Goal: Information Seeking & Learning: Learn about a topic

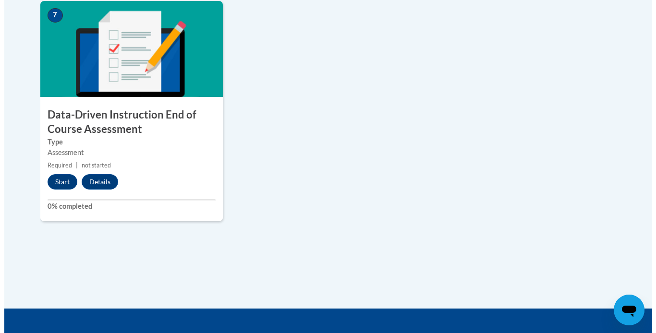
scroll to position [798, 0]
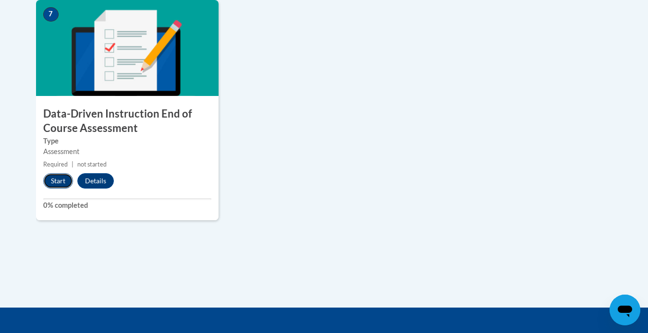
click at [53, 186] on button "Start" at bounding box center [58, 180] width 30 height 15
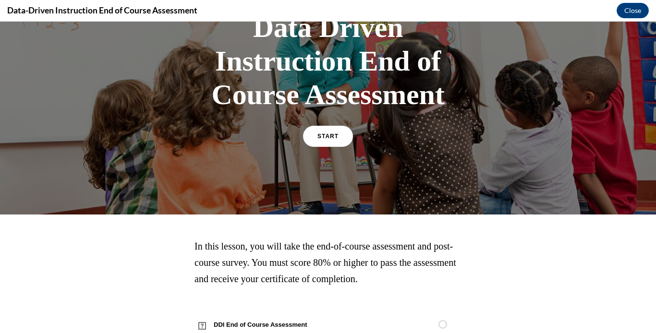
scroll to position [109, 0]
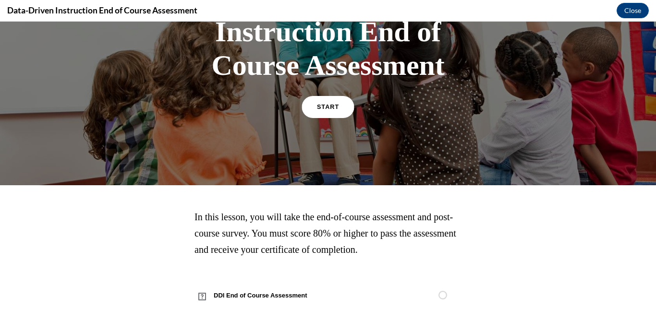
click at [319, 110] on link "START" at bounding box center [327, 107] width 52 height 22
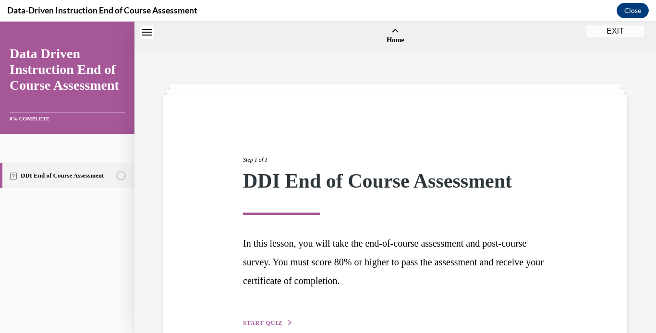
scroll to position [30, 0]
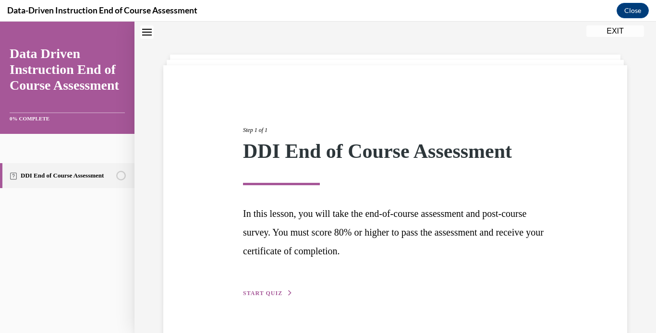
click at [270, 291] on span "START QUIZ" at bounding box center [262, 293] width 39 height 7
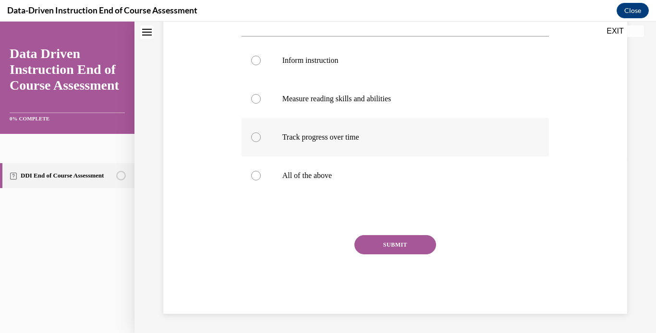
scroll to position [176, 0]
click at [280, 174] on label "All of the above" at bounding box center [395, 176] width 308 height 38
click at [261, 174] on input "All of the above" at bounding box center [256, 176] width 10 height 10
radio input "true"
click at [367, 241] on button "SUBMIT" at bounding box center [395, 244] width 82 height 19
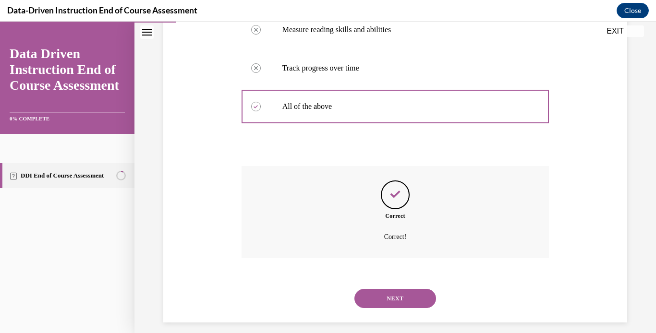
scroll to position [253, 0]
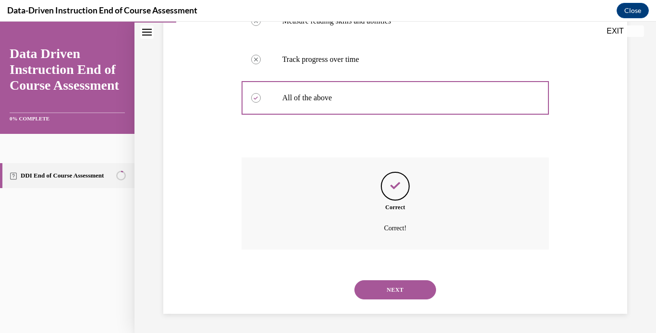
click at [374, 286] on button "NEXT" at bounding box center [395, 289] width 82 height 19
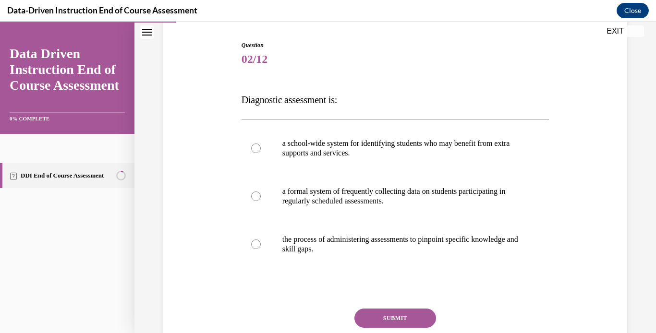
scroll to position [97, 0]
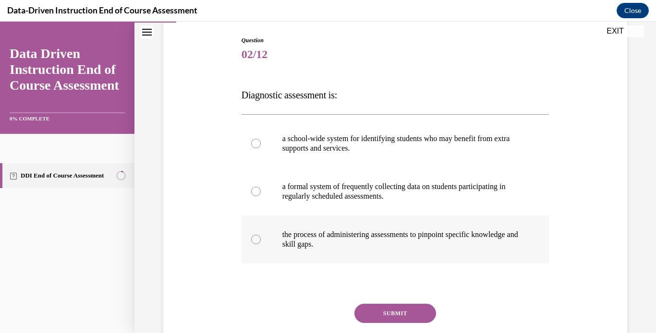
click at [379, 232] on p "the process of administering assessments to pinpoint specific knowledge and ski…" at bounding box center [403, 239] width 243 height 19
click at [261, 235] on input "the process of administering assessments to pinpoint specific knowledge and ski…" at bounding box center [256, 240] width 10 height 10
radio input "true"
click at [372, 311] on button "SUBMIT" at bounding box center [395, 313] width 82 height 19
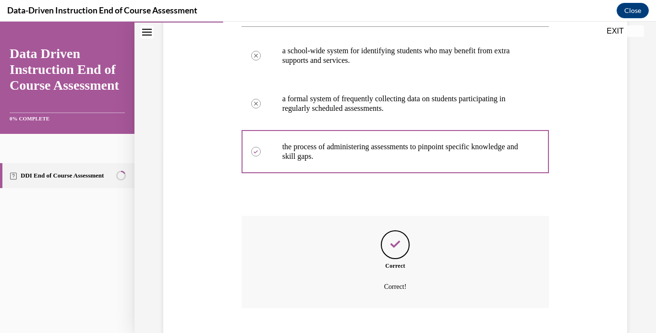
scroll to position [244, 0]
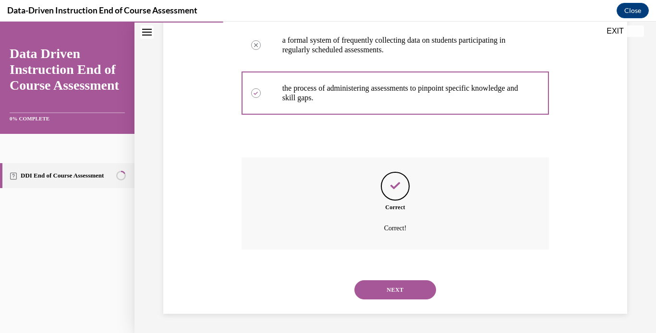
click at [379, 290] on button "NEXT" at bounding box center [395, 289] width 82 height 19
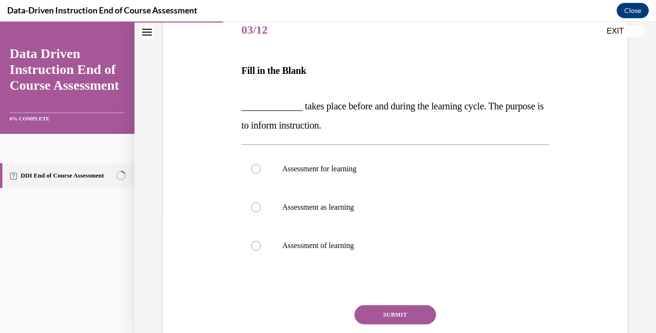
scroll to position [122, 0]
click at [304, 167] on p "Assessment for learning" at bounding box center [403, 169] width 243 height 10
click at [261, 167] on input "Assessment for learning" at bounding box center [256, 169] width 10 height 10
radio input "true"
click at [305, 245] on p "Assessment of learning" at bounding box center [403, 246] width 243 height 10
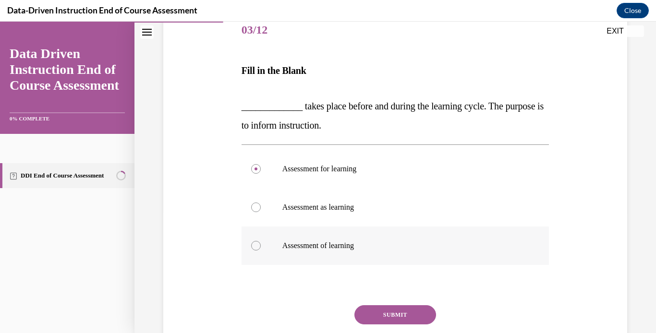
click at [261, 245] on input "Assessment of learning" at bounding box center [256, 246] width 10 height 10
radio input "true"
click at [324, 167] on p "Assessment for learning" at bounding box center [403, 169] width 243 height 10
click at [261, 167] on input "Assessment for learning" at bounding box center [256, 169] width 10 height 10
radio input "true"
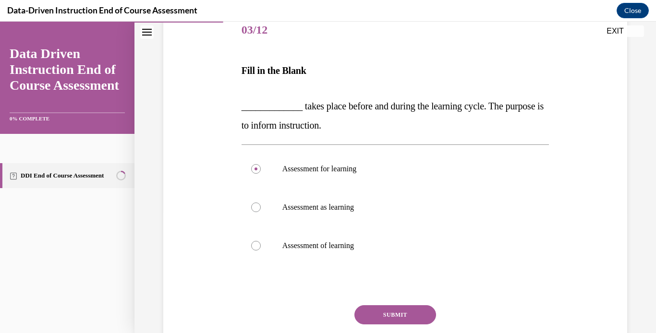
click at [382, 318] on button "SUBMIT" at bounding box center [395, 314] width 82 height 19
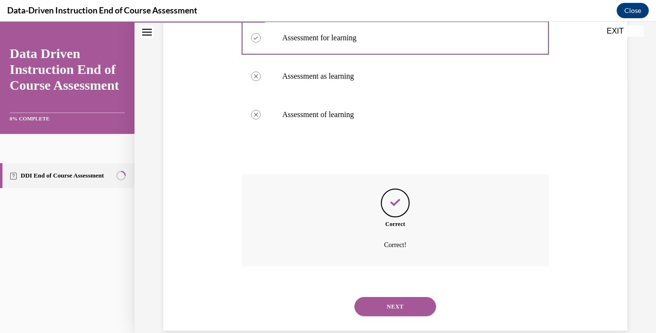
scroll to position [270, 0]
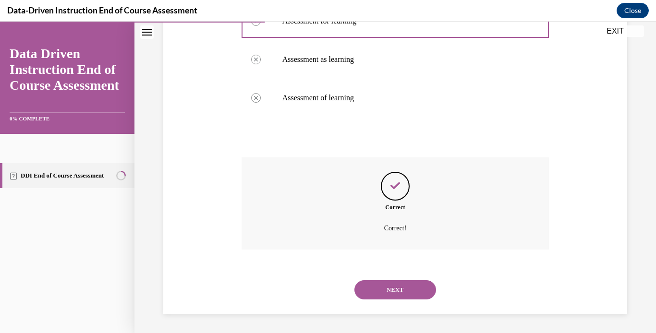
click at [384, 284] on button "NEXT" at bounding box center [395, 289] width 82 height 19
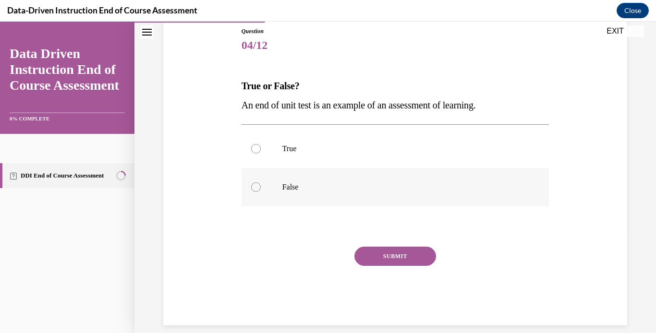
click at [287, 188] on p "False" at bounding box center [403, 187] width 243 height 10
click at [261, 188] on input "False" at bounding box center [256, 187] width 10 height 10
radio input "true"
click at [284, 141] on label "True" at bounding box center [395, 149] width 308 height 38
click at [261, 144] on input "True" at bounding box center [256, 149] width 10 height 10
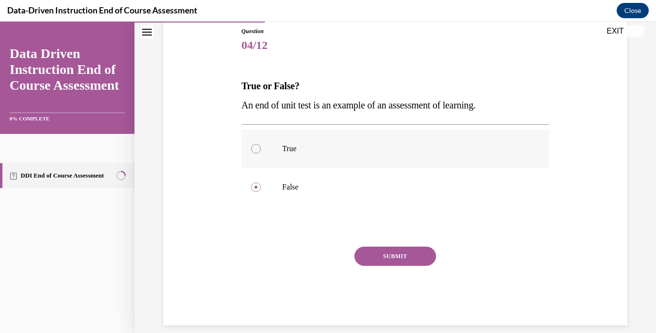
radio input "true"
click at [391, 255] on button "SUBMIT" at bounding box center [395, 256] width 82 height 19
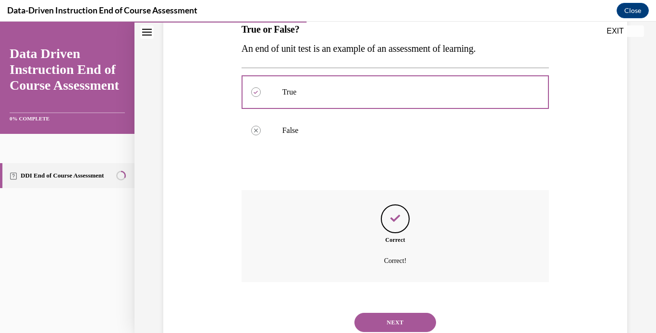
scroll to position [196, 0]
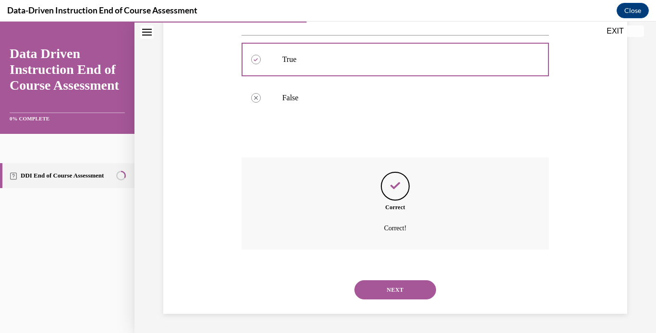
click at [397, 292] on button "NEXT" at bounding box center [395, 289] width 82 height 19
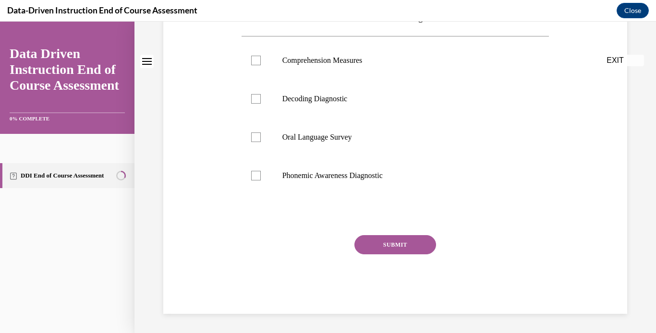
scroll to position [0, 0]
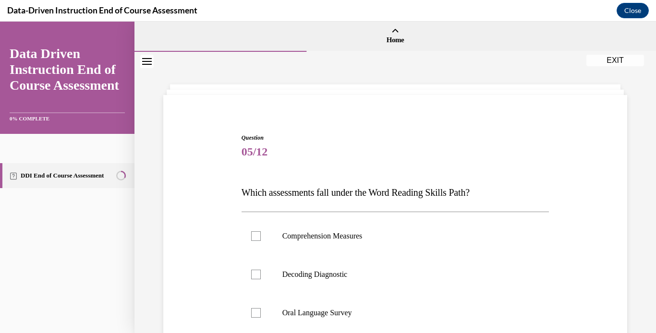
click at [0, 127] on div "Navigation menu" at bounding box center [67, 78] width 134 height 112
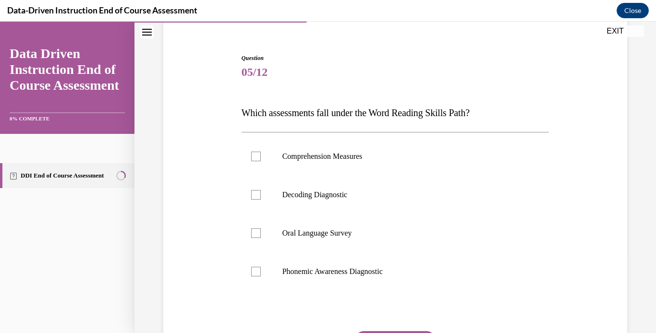
scroll to position [81, 0]
click at [244, 109] on span "Which assessments fall under the Word Reading Skills Path?" at bounding box center [355, 112] width 228 height 11
click at [283, 104] on p "Which assessments fall under the Word Reading Skills Path?" at bounding box center [395, 111] width 308 height 19
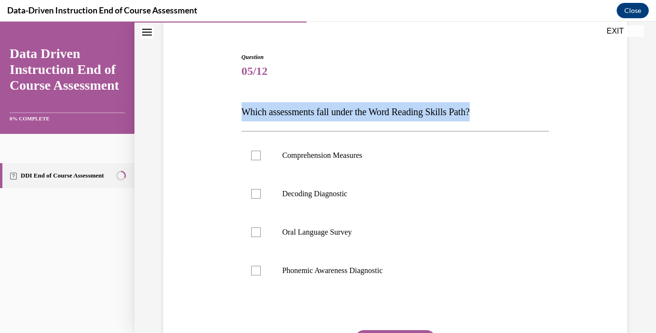
click at [283, 104] on p "Which assessments fall under the Word Reading Skills Path?" at bounding box center [395, 111] width 308 height 19
copy span "Which assessments fall under the Word Reading Skills Path?"
click at [301, 81] on div "Question 05/12 Which assessments fall under the Word Reading Skills Path? Compr…" at bounding box center [395, 231] width 308 height 356
drag, startPoint x: 301, startPoint y: 81, endPoint x: 283, endPoint y: 177, distance: 97.6
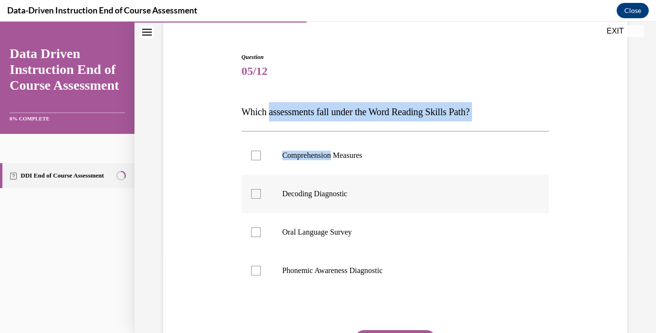
click at [283, 177] on div "Question 05/12 Which assessments fall under the Word Reading Skills Path? Compr…" at bounding box center [395, 231] width 308 height 356
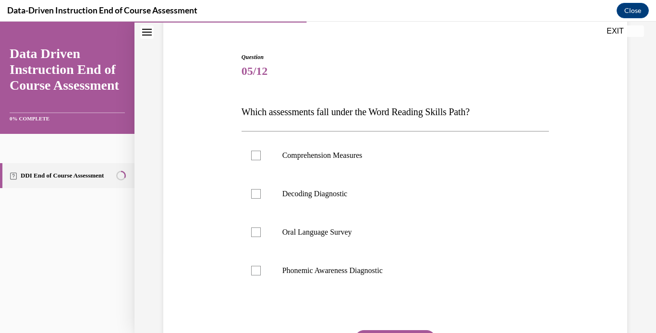
click at [232, 110] on div "Question 05/12 Which assessments fall under the Word Reading Skills Path? Compr…" at bounding box center [395, 216] width 469 height 385
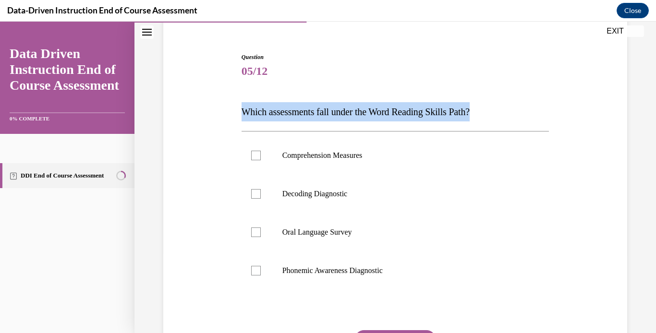
click at [232, 110] on div "Question 05/12 Which assessments fall under the Word Reading Skills Path? Compr…" at bounding box center [395, 216] width 469 height 385
click at [233, 117] on div "Question 05/12 Which assessments fall under the Word Reading Skills Path? Compr…" at bounding box center [395, 216] width 469 height 385
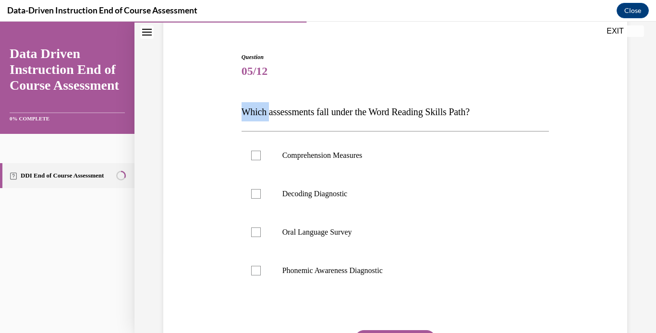
click at [233, 117] on div "Question 05/12 Which assessments fall under the Word Reading Skills Path? Compr…" at bounding box center [395, 216] width 469 height 385
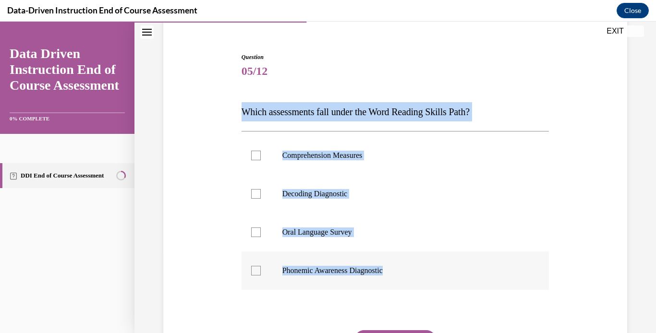
drag, startPoint x: 233, startPoint y: 117, endPoint x: 354, endPoint y: 289, distance: 209.5
click at [354, 289] on div "Question 05/12 Which assessments fall under the Word Reading Skills Path? Compr…" at bounding box center [395, 216] width 469 height 385
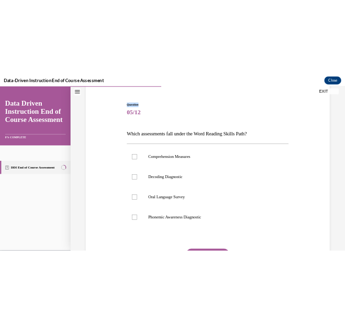
scroll to position [0, 0]
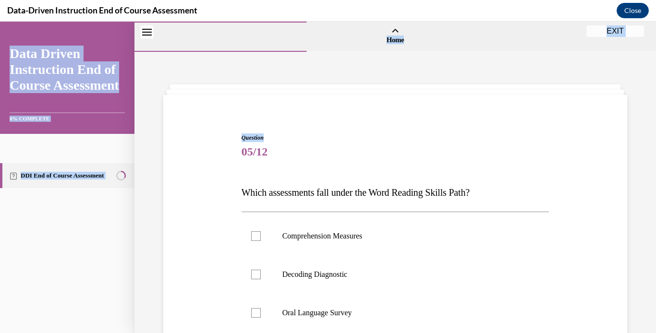
drag, startPoint x: 330, startPoint y: 47, endPoint x: 182, endPoint y: -2, distance: 155.3
click at [182, 22] on html "SKIP TO STEP EXIT Data Driven Instruction End of Course Assessment 0% COMPLETE …" at bounding box center [328, 178] width 656 height 312
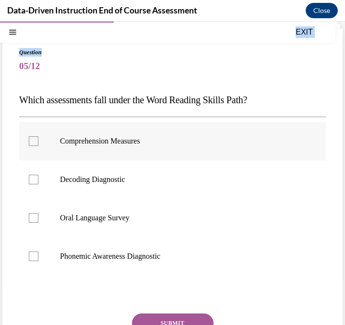
scroll to position [45, 0]
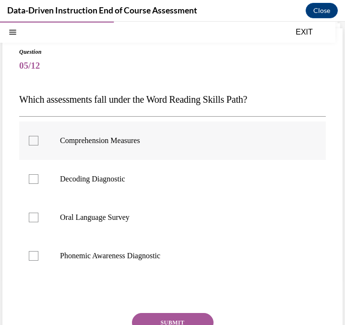
click at [137, 148] on label "Comprehension Measures" at bounding box center [172, 140] width 307 height 38
click at [38, 145] on input "Comprehension Measures" at bounding box center [34, 141] width 10 height 10
checkbox input "true"
click at [160, 316] on button "SUBMIT" at bounding box center [173, 322] width 82 height 19
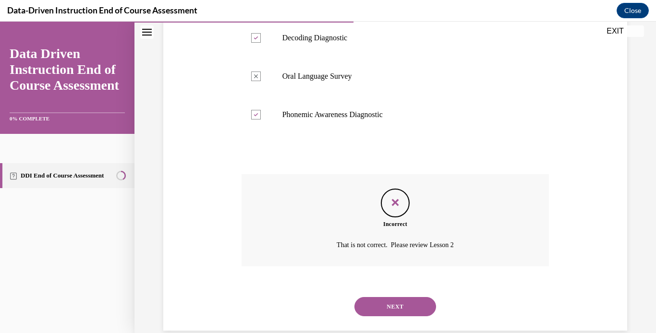
scroll to position [236, 0]
click at [409, 303] on button "NEXT" at bounding box center [395, 307] width 82 height 19
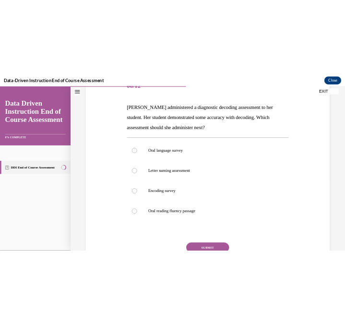
scroll to position [132, 0]
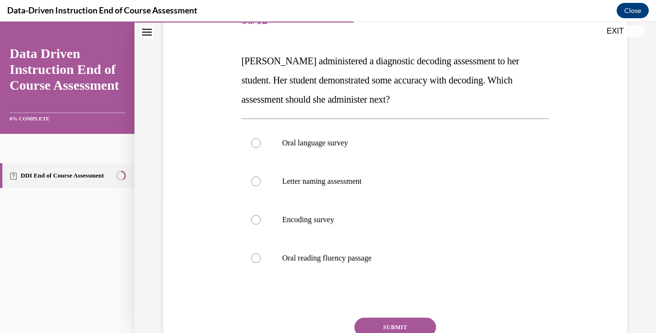
click at [241, 59] on span "Mrs. Lee administered a diagnostic decoding assessment to her student. Her stud…" at bounding box center [379, 80] width 277 height 49
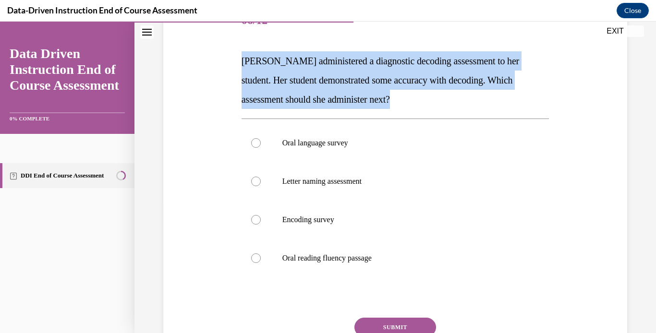
click at [241, 59] on span "Mrs. Lee administered a diagnostic decoding assessment to her student. Her stud…" at bounding box center [379, 80] width 277 height 49
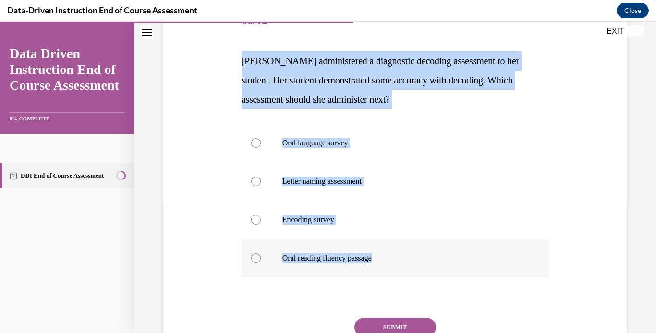
drag, startPoint x: 241, startPoint y: 59, endPoint x: 314, endPoint y: 254, distance: 208.6
click at [314, 254] on div "Question 06/12 Mrs. Lee administered a diagnostic decoding assessment to her st…" at bounding box center [395, 199] width 308 height 395
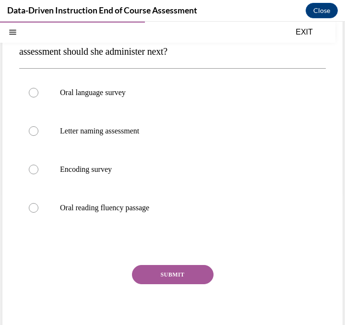
drag, startPoint x: 65, startPoint y: 281, endPoint x: 85, endPoint y: 268, distance: 23.7
click at [85, 268] on div "SUBMIT" at bounding box center [172, 289] width 307 height 48
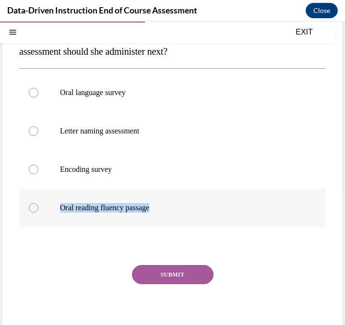
drag, startPoint x: 85, startPoint y: 268, endPoint x: 59, endPoint y: 212, distance: 62.5
click at [59, 212] on div "Question 06/12 Mrs. Lee administered a diagnostic decoding assessment to her st…" at bounding box center [172, 152] width 307 height 383
click at [59, 212] on label "Oral reading fluency passage" at bounding box center [172, 208] width 307 height 38
click at [38, 212] on input "Oral reading fluency passage" at bounding box center [34, 208] width 10 height 10
radio input "true"
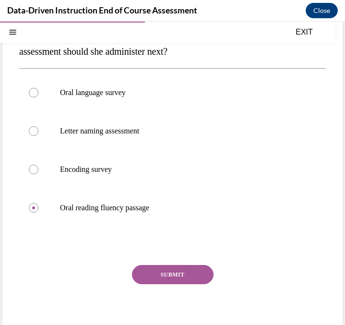
drag, startPoint x: 86, startPoint y: 269, endPoint x: 142, endPoint y: 277, distance: 56.3
click at [142, 277] on div "SUBMIT" at bounding box center [172, 289] width 307 height 48
click at [142, 277] on button "SUBMIT" at bounding box center [173, 274] width 82 height 19
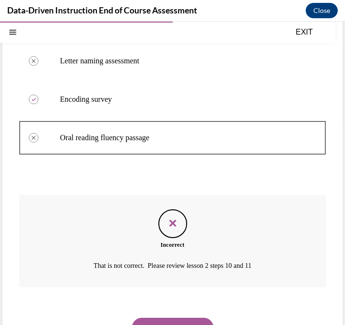
scroll to position [238, 0]
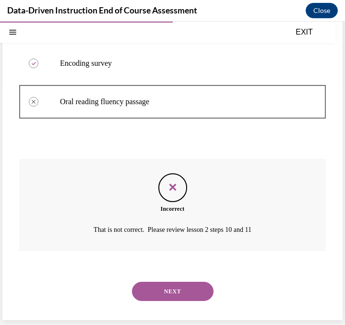
click at [178, 294] on button "NEXT" at bounding box center [173, 291] width 82 height 19
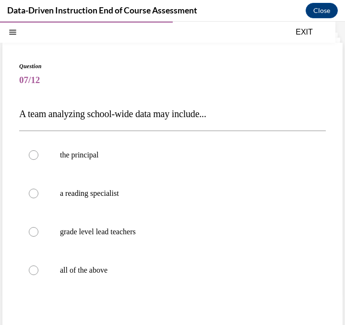
scroll to position [29, 0]
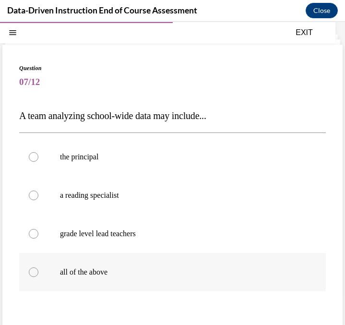
click at [159, 268] on p "all of the above" at bounding box center [181, 272] width 242 height 10
click at [38, 268] on input "all of the above" at bounding box center [34, 272] width 10 height 10
radio input "true"
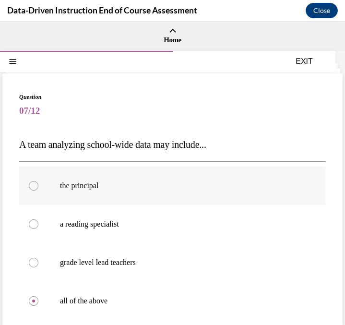
scroll to position [121, 0]
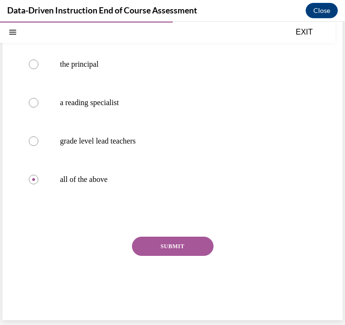
click at [166, 250] on button "SUBMIT" at bounding box center [173, 246] width 82 height 19
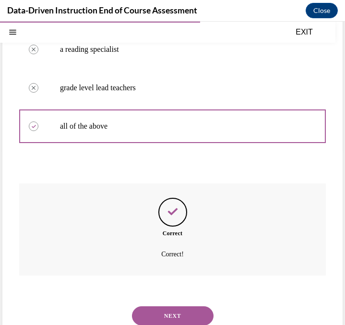
scroll to position [199, 0]
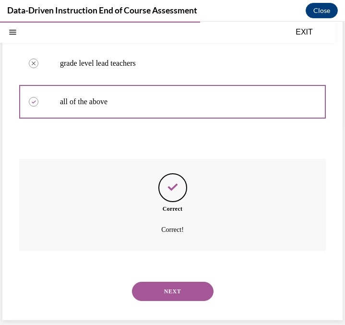
click at [190, 297] on button "NEXT" at bounding box center [173, 291] width 82 height 19
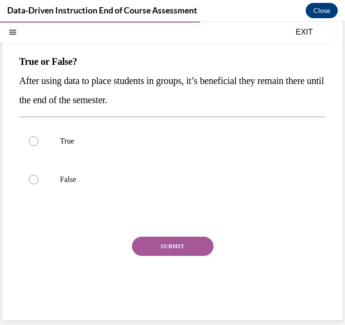
scroll to position [66, 0]
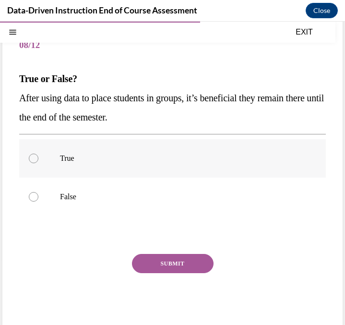
click at [101, 152] on label "True" at bounding box center [172, 158] width 307 height 38
click at [38, 154] on input "True" at bounding box center [34, 159] width 10 height 10
radio input "true"
drag, startPoint x: 99, startPoint y: 189, endPoint x: 129, endPoint y: 202, distance: 32.9
click at [129, 202] on label "False" at bounding box center [172, 197] width 307 height 38
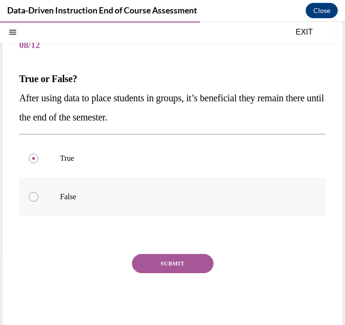
click at [38, 202] on input "False" at bounding box center [34, 197] width 10 height 10
radio input "true"
click at [129, 202] on label "False" at bounding box center [172, 197] width 307 height 38
click at [38, 202] on input "False" at bounding box center [34, 197] width 10 height 10
click at [149, 261] on button "SUBMIT" at bounding box center [173, 263] width 82 height 19
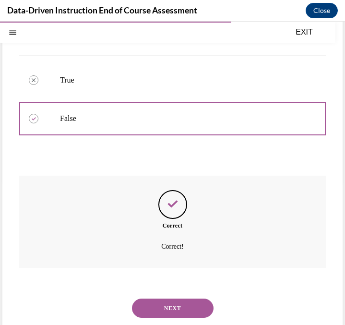
scroll to position [161, 0]
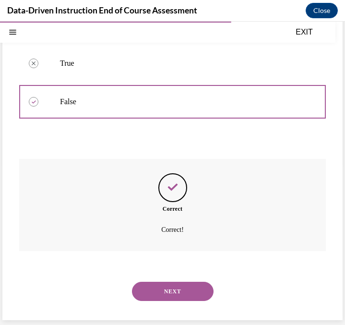
click at [155, 280] on div "NEXT" at bounding box center [172, 291] width 307 height 38
click at [162, 296] on button "NEXT" at bounding box center [173, 291] width 82 height 19
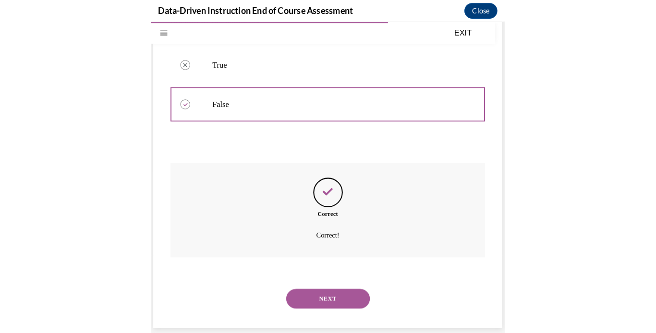
scroll to position [66, 0]
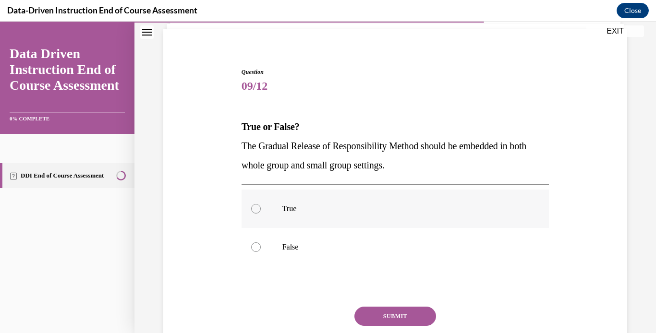
click at [331, 212] on p "True" at bounding box center [403, 209] width 243 height 10
click at [261, 212] on input "True" at bounding box center [256, 209] width 10 height 10
radio input "true"
click at [371, 311] on button "SUBMIT" at bounding box center [395, 316] width 82 height 19
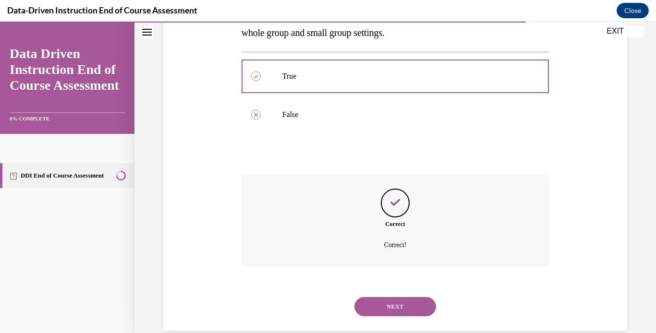
scroll to position [215, 0]
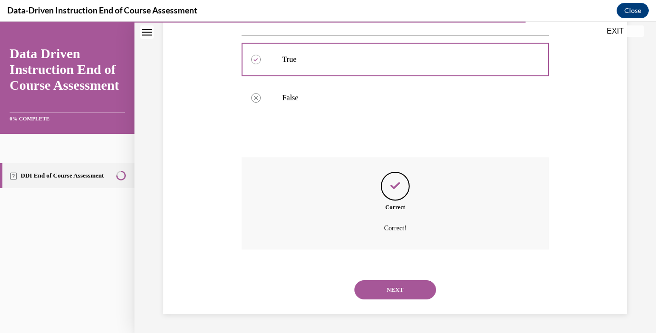
click at [384, 288] on button "NEXT" at bounding box center [395, 289] width 82 height 19
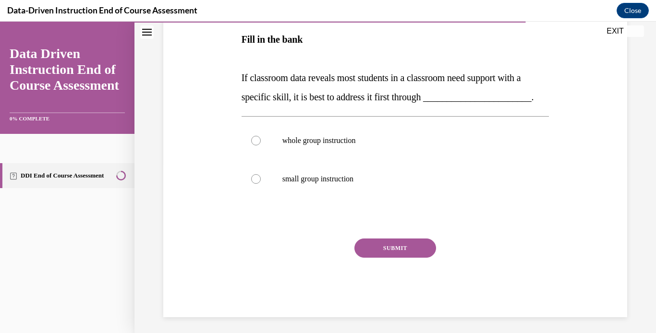
scroll to position [170, 0]
click at [364, 145] on p "whole group instruction" at bounding box center [403, 140] width 243 height 10
click at [261, 145] on input "whole group instruction" at bounding box center [256, 140] width 10 height 10
radio input "true"
click at [379, 257] on button "SUBMIT" at bounding box center [395, 247] width 82 height 19
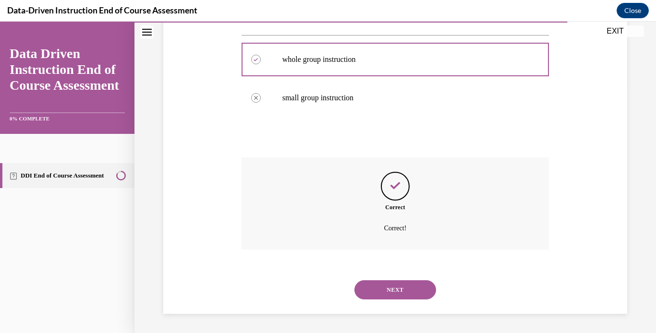
scroll to position [270, 0]
click at [393, 286] on button "NEXT" at bounding box center [395, 289] width 82 height 19
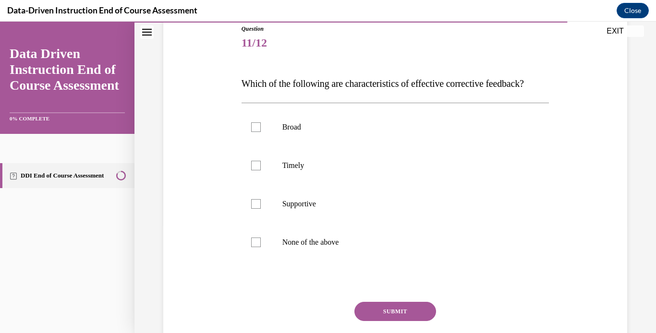
scroll to position [109, 0]
click at [378, 252] on label "None of the above" at bounding box center [395, 242] width 308 height 38
click at [261, 247] on input "None of the above" at bounding box center [256, 242] width 10 height 10
checkbox input "true"
click at [378, 321] on button "SUBMIT" at bounding box center [395, 310] width 82 height 19
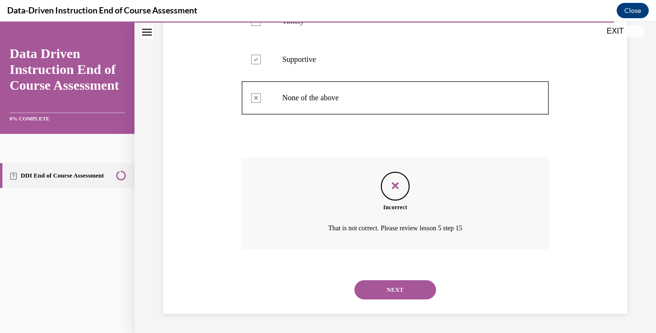
scroll to position [273, 0]
click at [391, 294] on button "NEXT" at bounding box center [395, 289] width 82 height 19
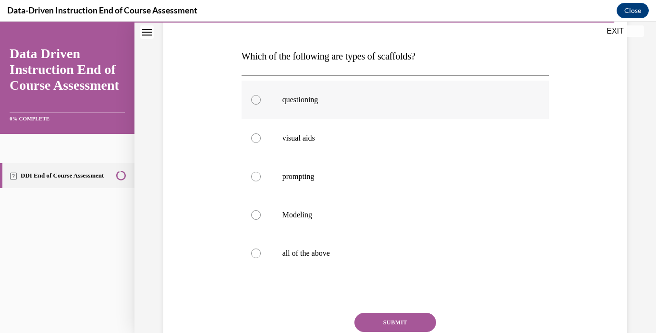
scroll to position [137, 0]
click at [375, 238] on label "all of the above" at bounding box center [395, 252] width 308 height 38
click at [261, 248] on input "all of the above" at bounding box center [256, 253] width 10 height 10
radio input "true"
click at [390, 320] on button "SUBMIT" at bounding box center [395, 321] width 82 height 19
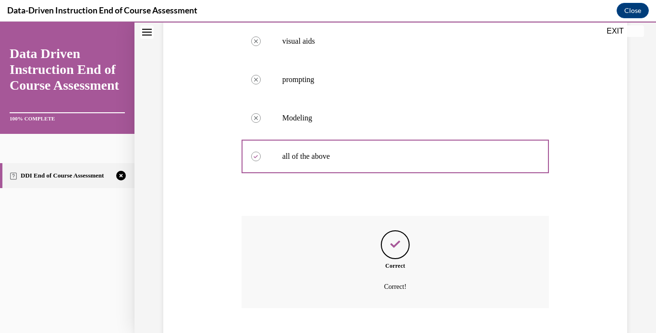
scroll to position [292, 0]
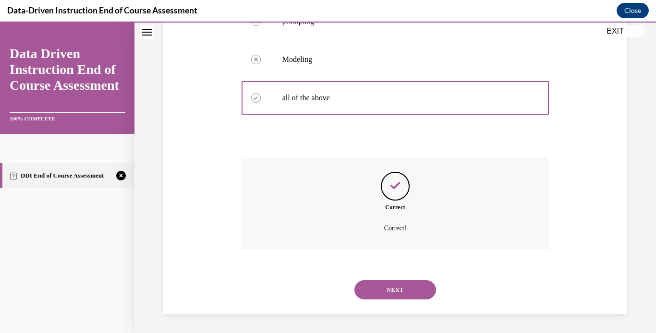
click at [392, 283] on button "NEXT" at bounding box center [395, 289] width 82 height 19
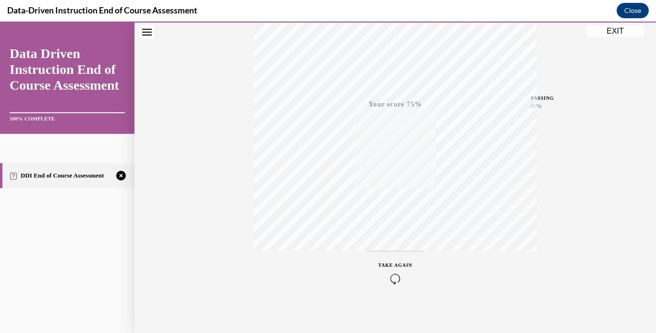
scroll to position [181, 0]
click at [390, 271] on icon "button" at bounding box center [395, 274] width 34 height 11
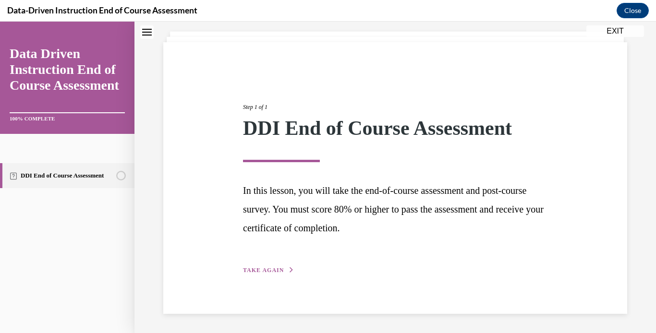
scroll to position [53, 0]
click at [260, 275] on button "TAKE AGAIN" at bounding box center [268, 270] width 51 height 9
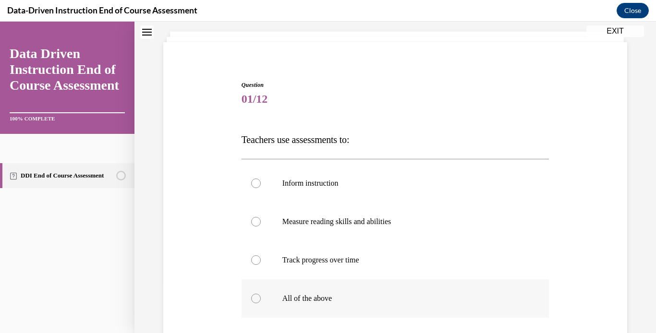
click at [304, 309] on label "All of the above" at bounding box center [395, 298] width 308 height 38
click at [261, 303] on input "All of the above" at bounding box center [256, 299] width 10 height 10
radio input "true"
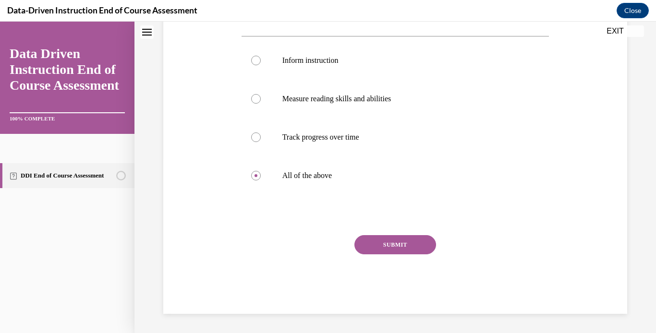
click at [381, 250] on button "SUBMIT" at bounding box center [395, 244] width 82 height 19
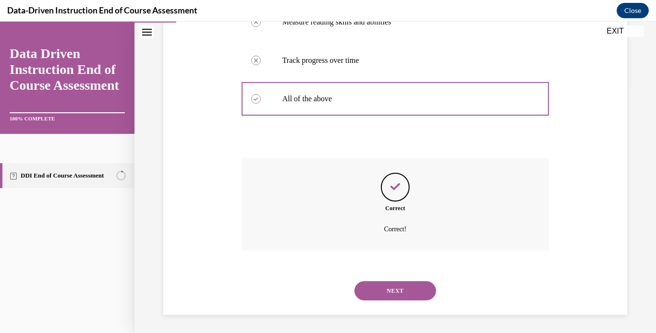
scroll to position [253, 0]
click at [394, 291] on button "NEXT" at bounding box center [395, 289] width 82 height 19
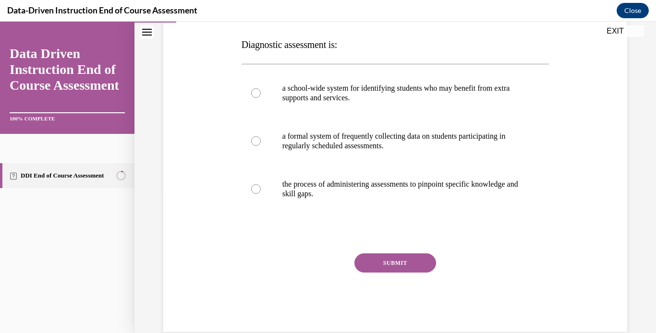
scroll to position [149, 0]
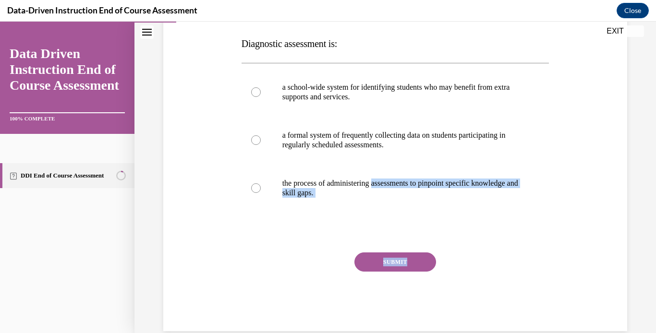
drag, startPoint x: 377, startPoint y: 179, endPoint x: 382, endPoint y: 281, distance: 102.4
click at [382, 281] on div "Question 02/12 Diagnostic assessment is: a school-wide system for identifying s…" at bounding box center [395, 158] width 308 height 347
click at [258, 192] on label "the process of administering assessments to pinpoint specific knowledge and ski…" at bounding box center [395, 188] width 308 height 48
click at [258, 192] on input "the process of administering assessments to pinpoint specific knowledge and ski…" at bounding box center [256, 188] width 10 height 10
radio input "true"
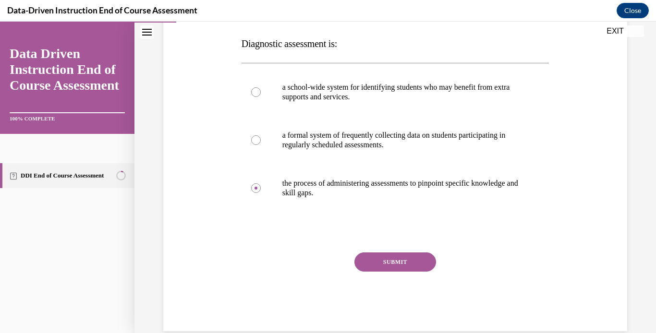
click at [364, 259] on button "SUBMIT" at bounding box center [395, 262] width 82 height 19
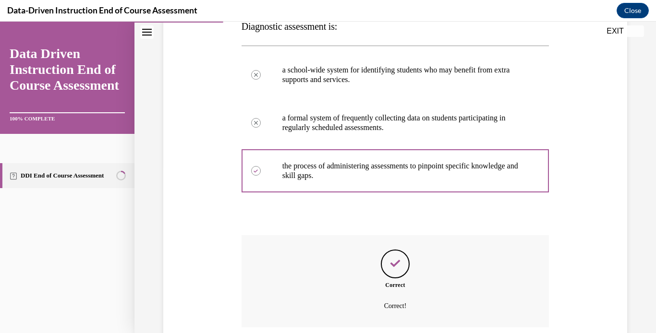
scroll to position [244, 0]
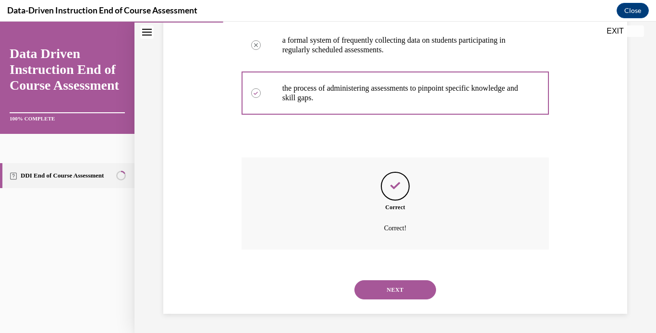
click at [383, 293] on button "NEXT" at bounding box center [395, 289] width 82 height 19
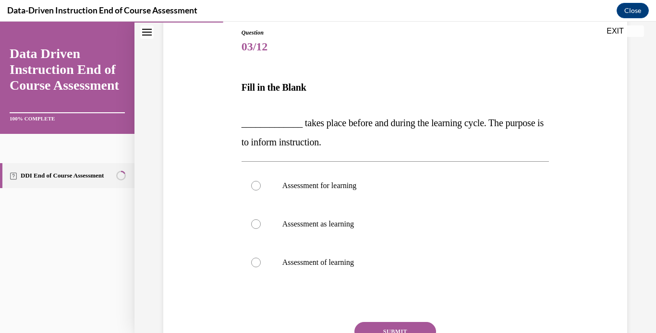
scroll to position [108, 0]
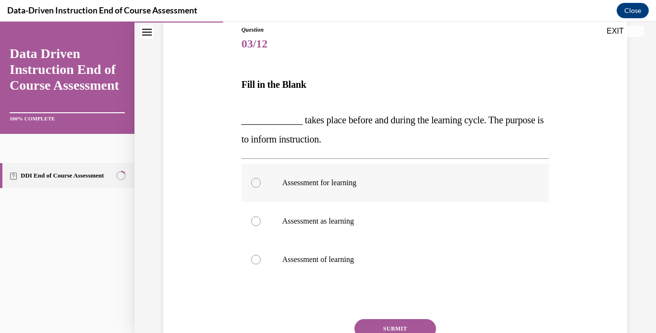
drag, startPoint x: 380, startPoint y: 172, endPoint x: 368, endPoint y: 183, distance: 16.3
click at [368, 183] on label "Assessment for learning" at bounding box center [395, 183] width 308 height 38
click at [261, 183] on input "Assessment for learning" at bounding box center [256, 183] width 10 height 10
radio input "true"
click at [368, 183] on p "Assessment for learning" at bounding box center [403, 183] width 243 height 10
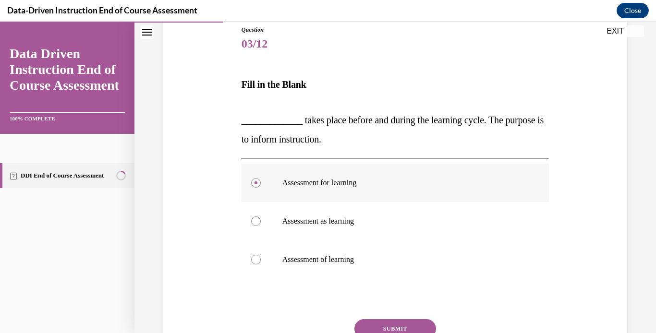
click at [261, 183] on input "Assessment for learning" at bounding box center [256, 183] width 10 height 10
click at [403, 322] on button "SUBMIT" at bounding box center [395, 328] width 82 height 19
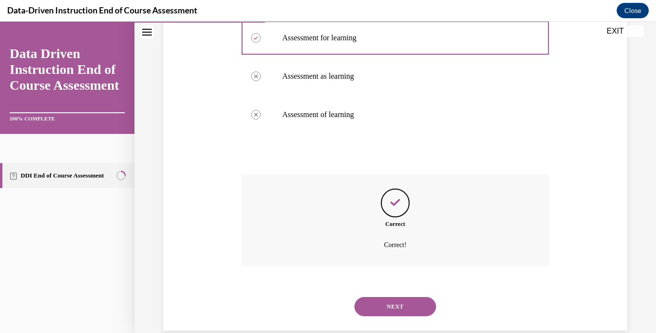
scroll to position [270, 0]
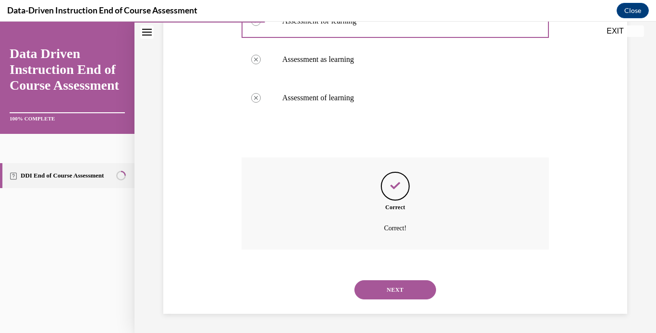
click at [413, 283] on button "NEXT" at bounding box center [395, 289] width 82 height 19
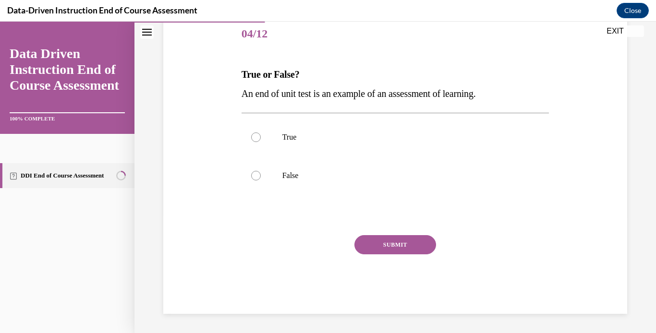
scroll to position [107, 0]
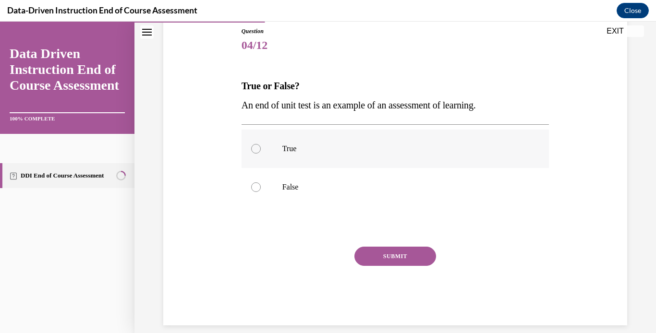
click at [357, 146] on p "True" at bounding box center [403, 149] width 243 height 10
click at [261, 146] on input "True" at bounding box center [256, 149] width 10 height 10
radio input "true"
click at [362, 248] on button "SUBMIT" at bounding box center [395, 256] width 82 height 19
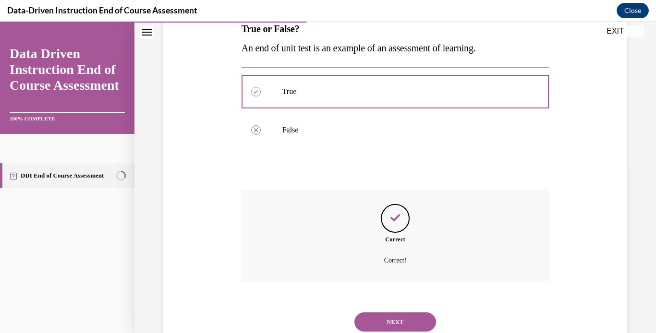
scroll to position [196, 0]
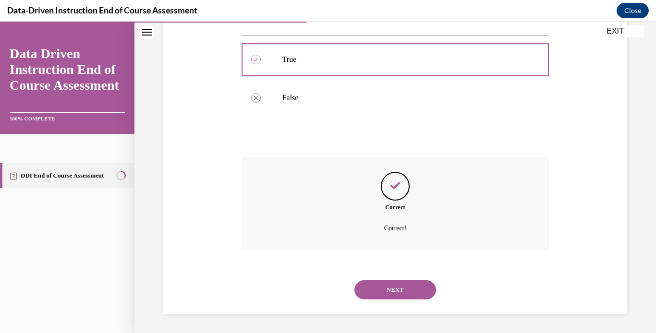
click at [380, 283] on button "NEXT" at bounding box center [395, 289] width 82 height 19
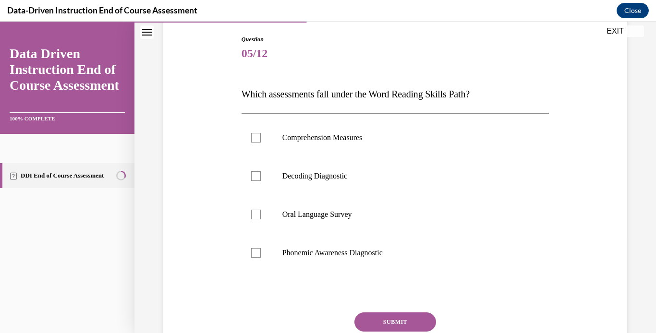
scroll to position [103, 0]
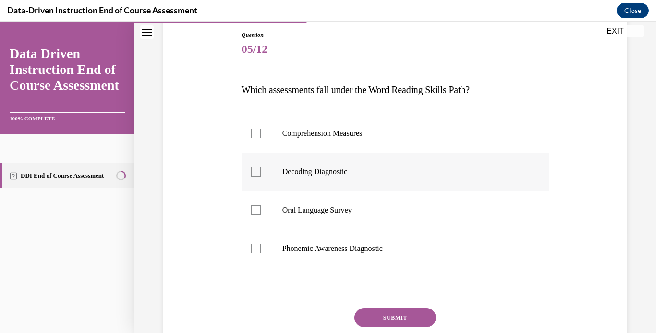
click at [346, 179] on label "Decoding Diagnostic" at bounding box center [395, 172] width 308 height 38
click at [261, 177] on input "Decoding Diagnostic" at bounding box center [256, 172] width 10 height 10
checkbox input "true"
click at [375, 237] on label "Phonemic Awareness Diagnostic" at bounding box center [395, 248] width 308 height 38
click at [261, 244] on input "Phonemic Awareness Diagnostic" at bounding box center [256, 249] width 10 height 10
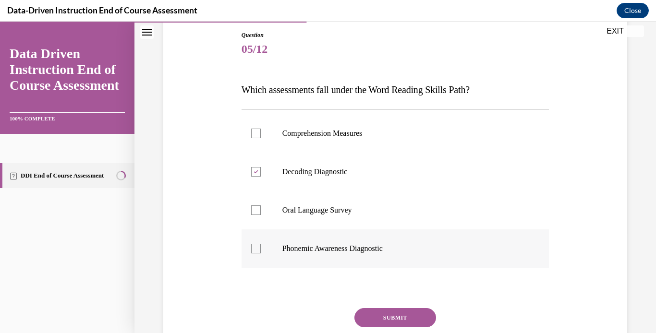
checkbox input "true"
click at [373, 169] on p "Decoding Diagnostic" at bounding box center [403, 172] width 243 height 10
click at [261, 169] on input "Decoding Diagnostic" at bounding box center [256, 172] width 10 height 10
checkbox input "false"
click at [370, 212] on p "Oral Language Survey" at bounding box center [403, 210] width 243 height 10
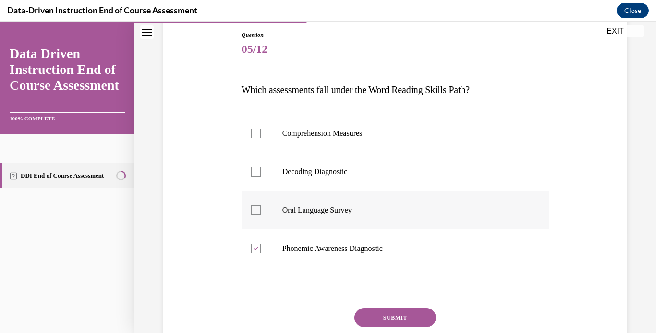
click at [261, 212] on input "Oral Language Survey" at bounding box center [256, 210] width 10 height 10
drag, startPoint x: 374, startPoint y: 175, endPoint x: 366, endPoint y: 210, distance: 35.4
click at [366, 210] on ul "Comprehension Measures Decoding Diagnostic Oral Language Survey Phonemic Awaren…" at bounding box center [395, 191] width 308 height 154
click at [366, 210] on p "Oral Language Survey" at bounding box center [403, 210] width 243 height 10
click at [261, 210] on input "Oral Language Survey" at bounding box center [256, 210] width 10 height 10
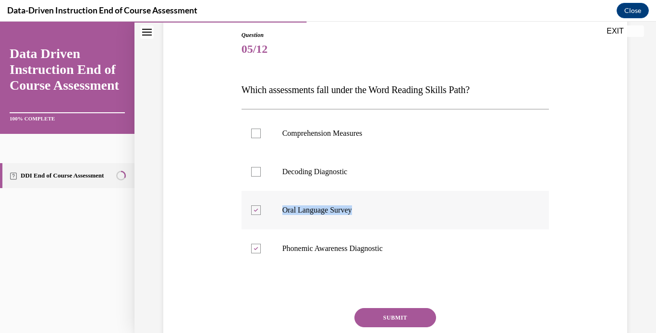
checkbox input "false"
click at [373, 173] on p "Decoding Diagnostic" at bounding box center [403, 172] width 243 height 10
click at [261, 173] on input "Decoding Diagnostic" at bounding box center [256, 172] width 10 height 10
checkbox input "true"
click at [377, 314] on button "SUBMIT" at bounding box center [395, 317] width 82 height 19
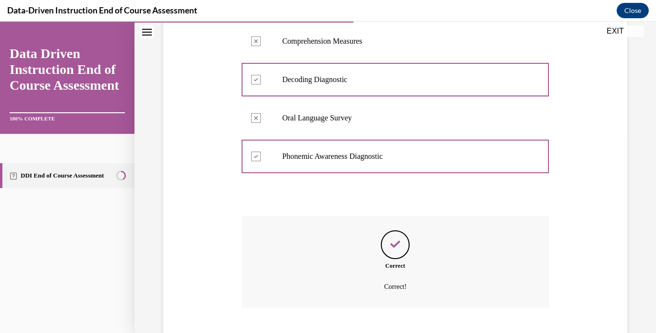
scroll to position [253, 0]
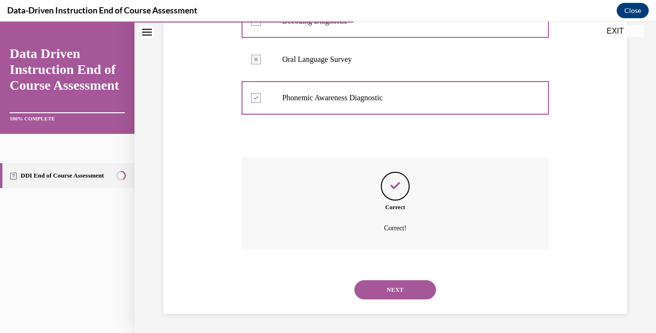
click at [400, 286] on button "NEXT" at bounding box center [395, 289] width 82 height 19
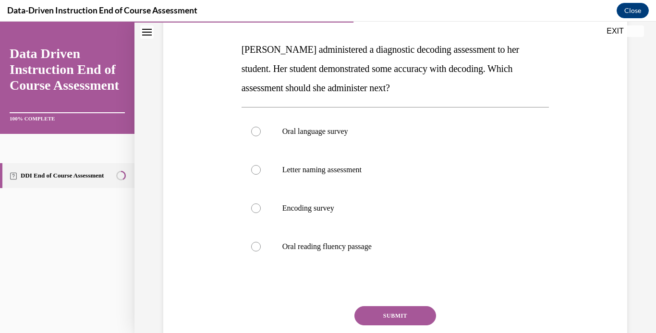
scroll to position [144, 0]
click at [378, 245] on p "Oral reading fluency passage" at bounding box center [403, 246] width 243 height 10
click at [261, 245] on input "Oral reading fluency passage" at bounding box center [256, 246] width 10 height 10
radio input "true"
click at [375, 315] on button "SUBMIT" at bounding box center [395, 315] width 82 height 19
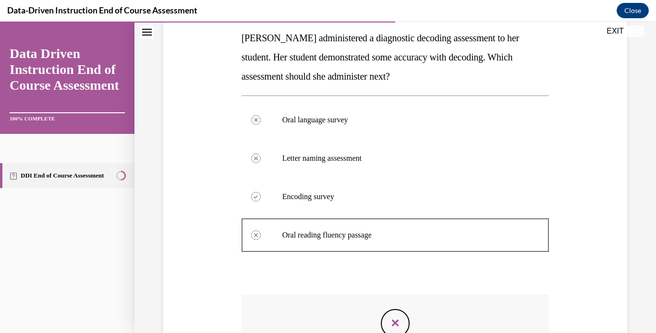
scroll to position [292, 0]
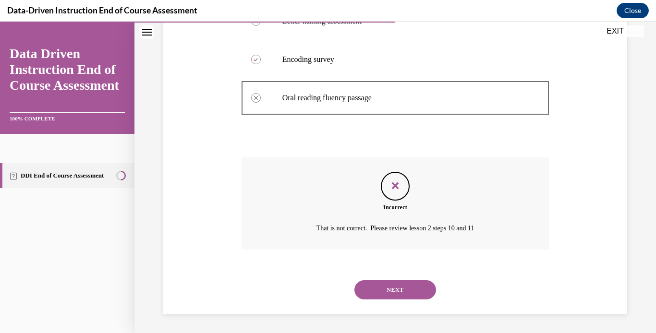
click at [388, 283] on button "NEXT" at bounding box center [395, 289] width 82 height 19
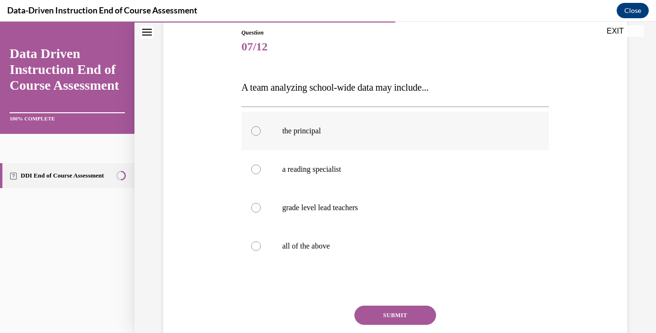
scroll to position [106, 0]
click at [359, 243] on p "all of the above" at bounding box center [403, 246] width 243 height 10
click at [261, 243] on input "all of the above" at bounding box center [256, 246] width 10 height 10
radio input "true"
click at [379, 320] on button "SUBMIT" at bounding box center [395, 314] width 82 height 19
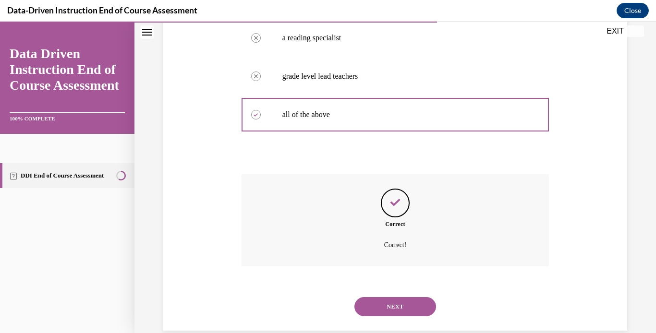
scroll to position [253, 0]
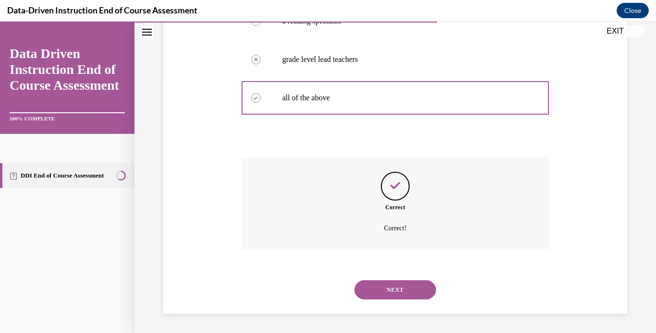
click at [388, 293] on button "NEXT" at bounding box center [395, 289] width 82 height 19
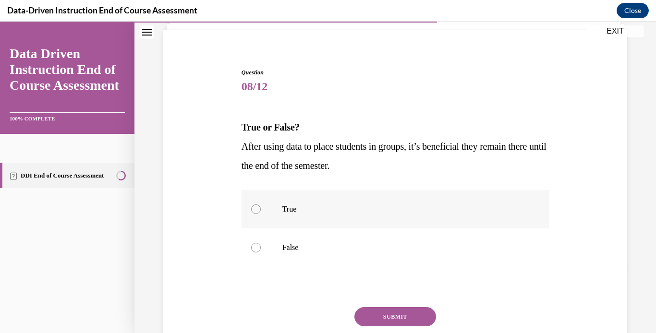
scroll to position [67, 0]
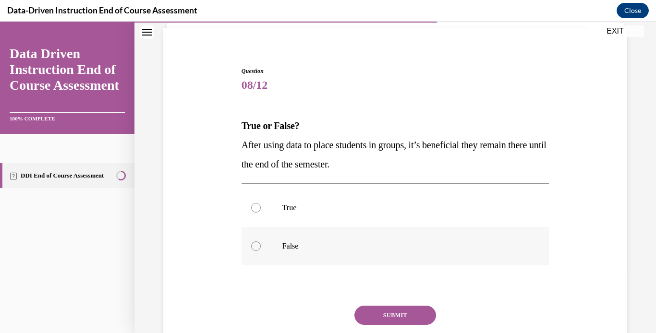
click at [372, 236] on label "False" at bounding box center [395, 246] width 308 height 38
click at [261, 241] on input "False" at bounding box center [256, 246] width 10 height 10
radio input "true"
click at [382, 312] on button "SUBMIT" at bounding box center [395, 315] width 82 height 19
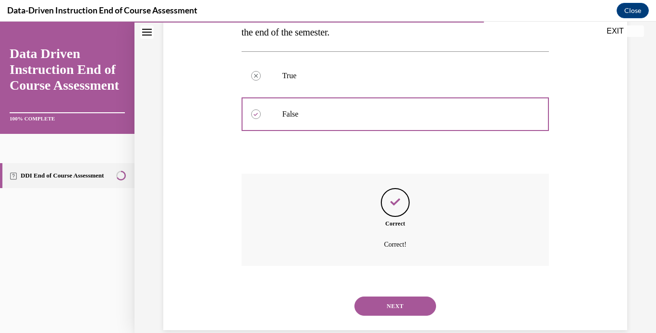
scroll to position [215, 0]
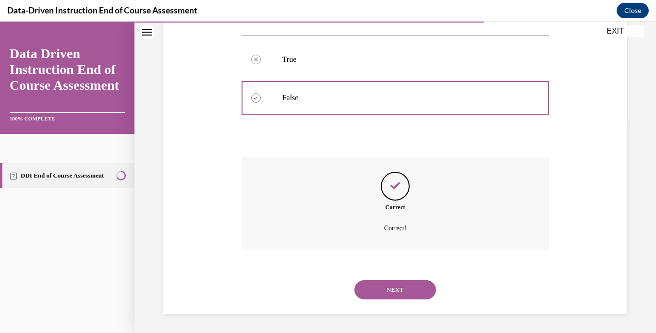
click at [373, 290] on button "NEXT" at bounding box center [395, 289] width 82 height 19
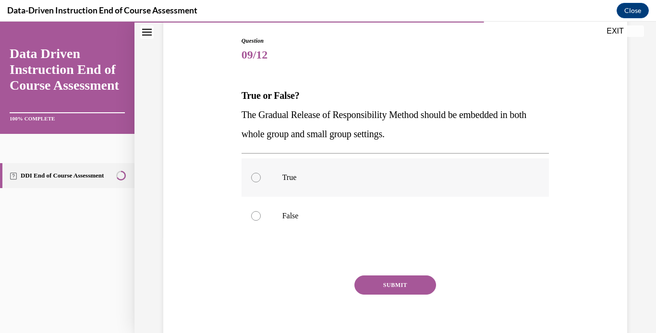
scroll to position [98, 0]
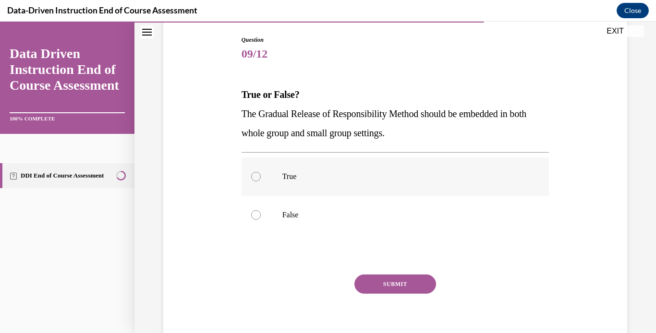
click at [375, 159] on label "True" at bounding box center [395, 176] width 308 height 38
click at [261, 172] on input "True" at bounding box center [256, 177] width 10 height 10
radio input "true"
click at [371, 285] on button "SUBMIT" at bounding box center [395, 284] width 82 height 19
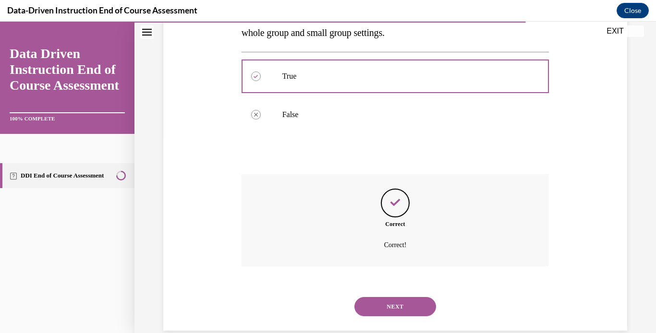
scroll to position [215, 0]
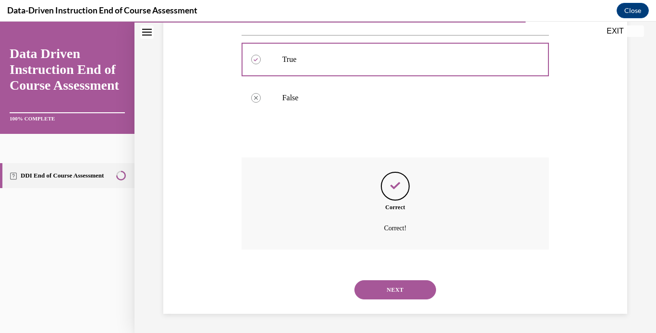
click at [392, 287] on button "NEXT" at bounding box center [395, 289] width 82 height 19
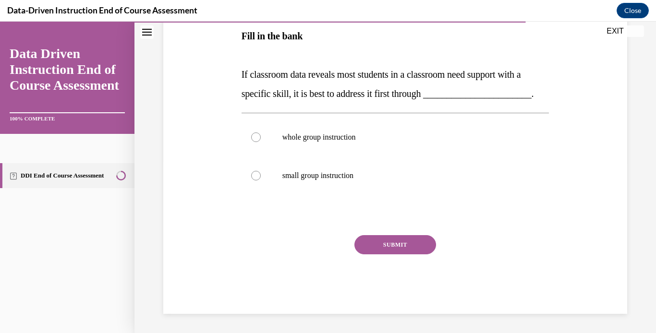
scroll to position [188, 0]
click at [398, 142] on p "whole group instruction" at bounding box center [403, 138] width 243 height 10
click at [261, 142] on input "whole group instruction" at bounding box center [256, 138] width 10 height 10
radio input "true"
click at [389, 246] on button "SUBMIT" at bounding box center [395, 244] width 82 height 19
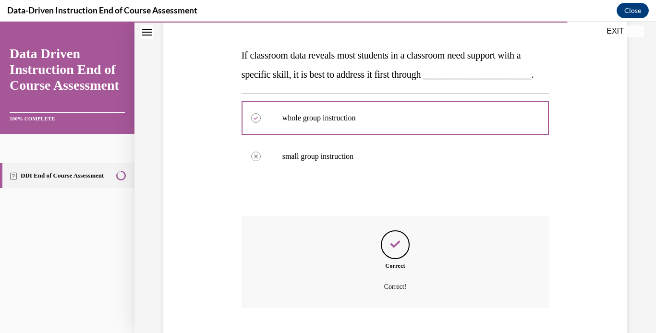
scroll to position [270, 0]
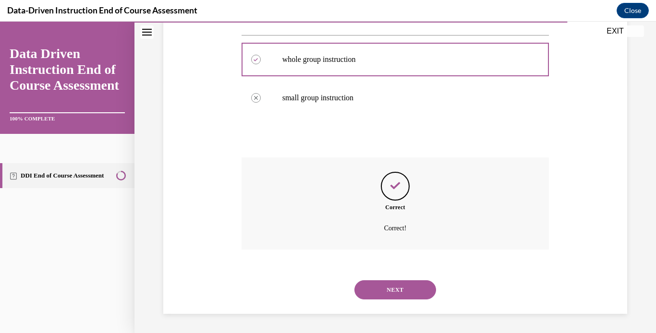
click at [385, 289] on button "NEXT" at bounding box center [395, 289] width 82 height 19
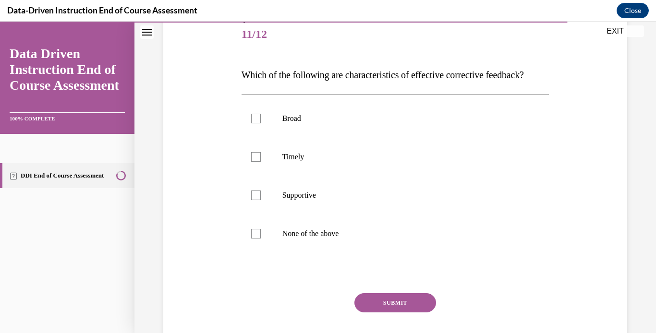
scroll to position [118, 0]
drag, startPoint x: 382, startPoint y: 183, endPoint x: 368, endPoint y: 222, distance: 40.7
click at [368, 222] on ul "Broad Timely Supportive None of the above" at bounding box center [395, 176] width 308 height 154
click at [365, 161] on p "Timely" at bounding box center [403, 157] width 243 height 10
click at [261, 161] on input "Timely" at bounding box center [256, 157] width 10 height 10
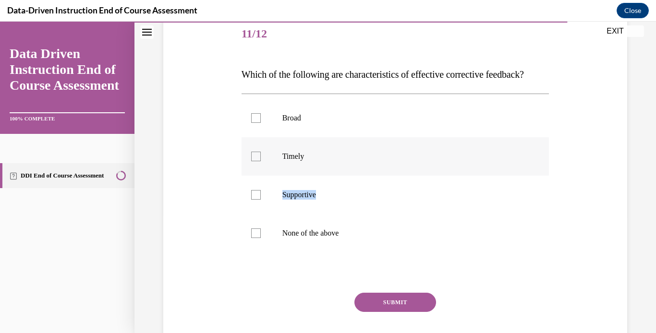
checkbox input "true"
click at [332, 205] on label "Supportive" at bounding box center [395, 195] width 308 height 38
click at [261, 200] on input "Supportive" at bounding box center [256, 195] width 10 height 10
checkbox input "true"
click at [365, 312] on button "SUBMIT" at bounding box center [395, 302] width 82 height 19
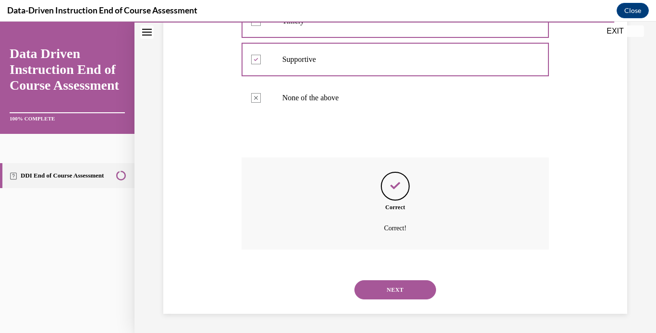
scroll to position [273, 0]
click at [376, 293] on button "NEXT" at bounding box center [395, 289] width 82 height 19
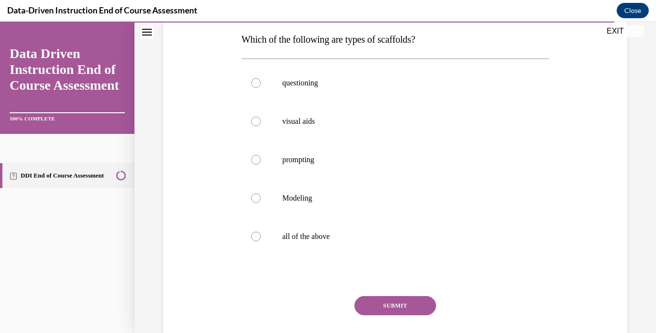
scroll to position [154, 0]
click at [360, 240] on p "all of the above" at bounding box center [403, 236] width 243 height 10
click at [261, 240] on input "all of the above" at bounding box center [256, 236] width 10 height 10
radio input "true"
click at [373, 303] on button "SUBMIT" at bounding box center [395, 304] width 82 height 19
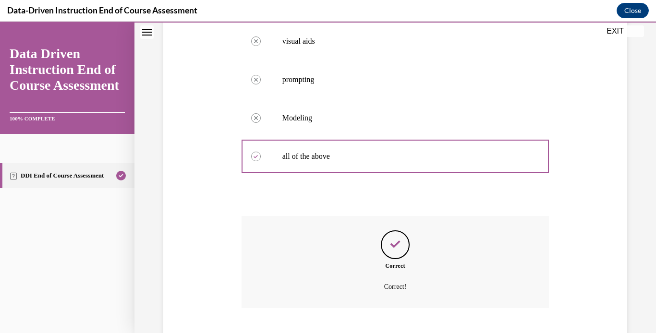
scroll to position [292, 0]
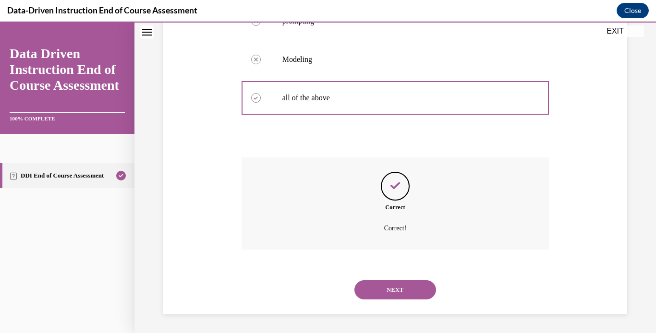
click at [384, 288] on button "NEXT" at bounding box center [395, 289] width 82 height 19
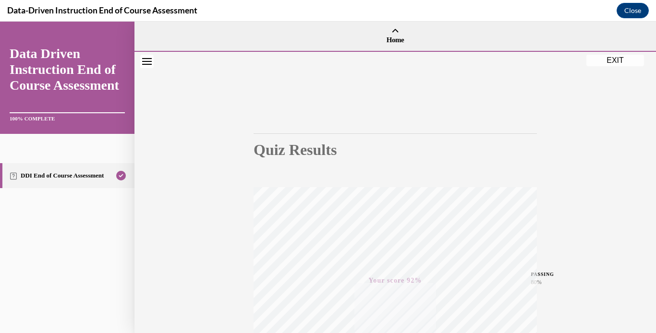
scroll to position [181, 0]
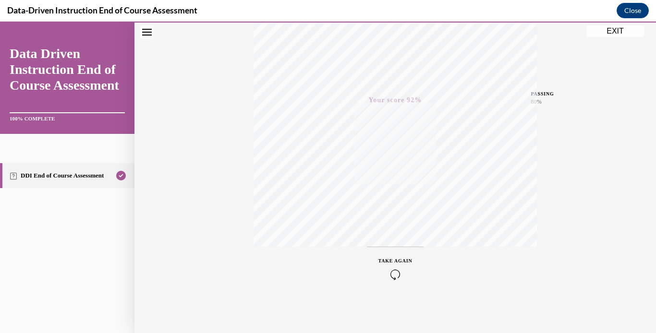
click at [600, 33] on button "EXIT" at bounding box center [615, 31] width 58 height 12
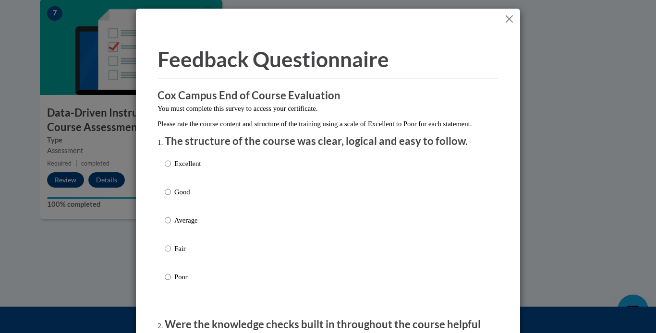
click at [193, 169] on p "Excellent" at bounding box center [187, 163] width 26 height 11
click at [171, 169] on input "Excellent" at bounding box center [168, 163] width 6 height 11
radio input "true"
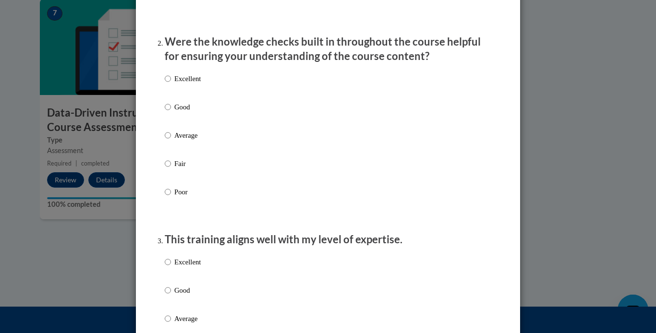
scroll to position [286, 0]
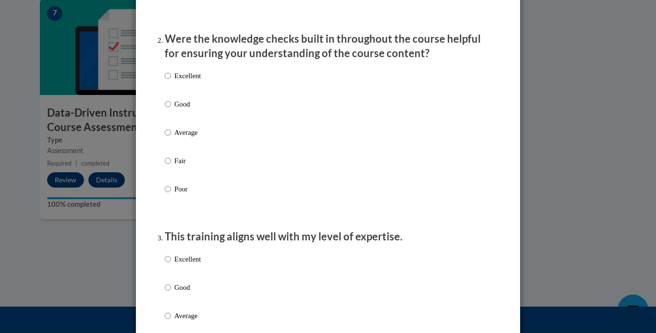
click at [183, 81] on p "Excellent" at bounding box center [187, 76] width 26 height 11
click at [171, 81] on input "Excellent" at bounding box center [168, 76] width 6 height 11
radio input "true"
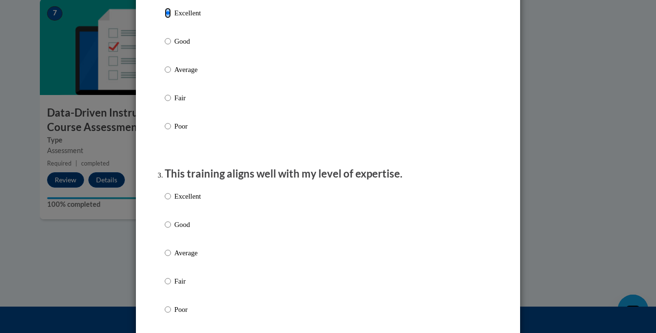
scroll to position [350, 0]
click at [187, 200] on p "Excellent" at bounding box center [187, 195] width 26 height 11
click at [171, 200] on input "Excellent" at bounding box center [168, 195] width 6 height 11
radio input "true"
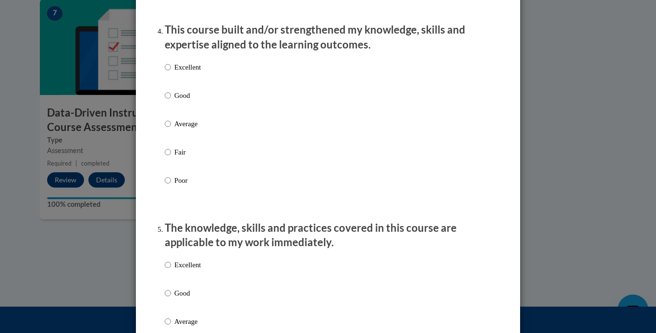
scroll to position [678, 0]
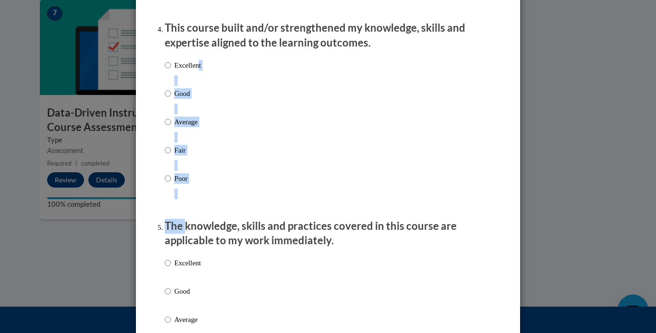
drag, startPoint x: 196, startPoint y: 75, endPoint x: 181, endPoint y: 238, distance: 163.4
click at [249, 135] on div "Excellent Good Average Fair Poor" at bounding box center [328, 133] width 326 height 157
click at [198, 75] on div "Excellent Good Average Fair Poor" at bounding box center [328, 133] width 326 height 157
click at [184, 71] on p "Excellent" at bounding box center [187, 65] width 26 height 11
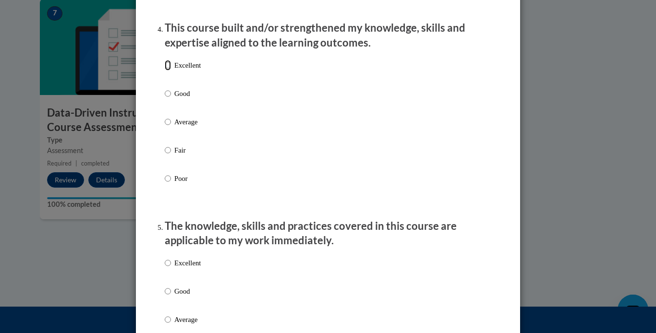
click at [171, 71] on input "Excellent" at bounding box center [168, 65] width 6 height 11
radio input "true"
click at [190, 266] on div "Excellent Good Average Fair Poor" at bounding box center [183, 327] width 36 height 149
click at [190, 268] on p "Excellent" at bounding box center [187, 263] width 26 height 11
click at [171, 268] on input "Excellent" at bounding box center [168, 263] width 6 height 11
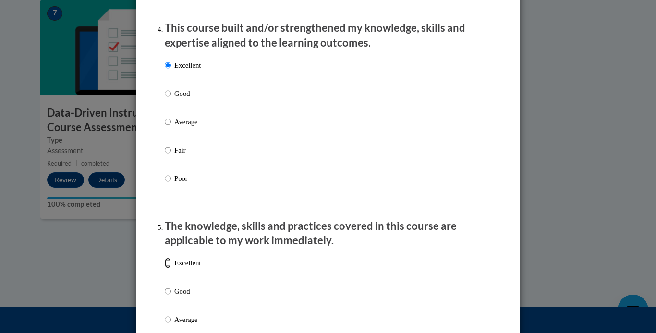
radio input "true"
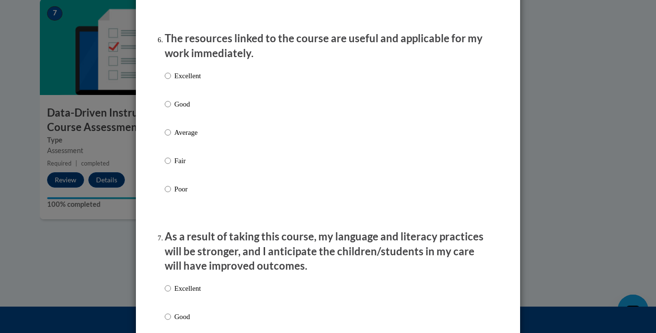
scroll to position [1064, 0]
click at [189, 81] on p "Excellent" at bounding box center [187, 75] width 26 height 11
click at [171, 81] on input "Excellent" at bounding box center [168, 75] width 6 height 11
radio input "true"
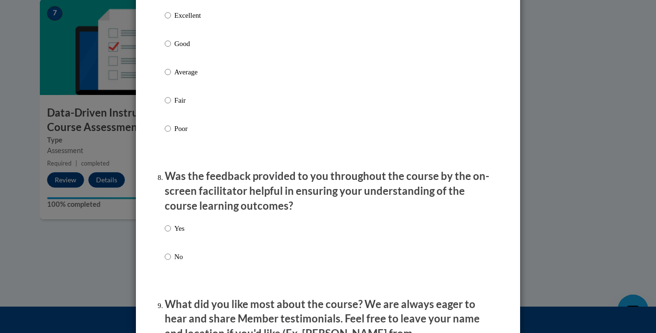
scroll to position [1337, 0]
click at [189, 20] on p "Excellent" at bounding box center [187, 15] width 26 height 11
click at [171, 20] on input "Excellent" at bounding box center [168, 15] width 6 height 11
radio input "true"
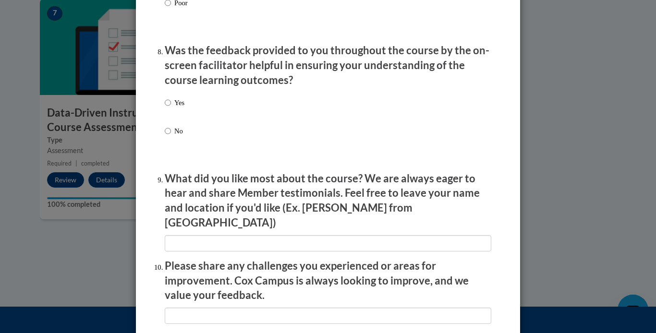
scroll to position [1462, 0]
click at [174, 137] on p "No" at bounding box center [179, 131] width 10 height 11
click at [170, 137] on input "No" at bounding box center [168, 131] width 6 height 11
radio input "true"
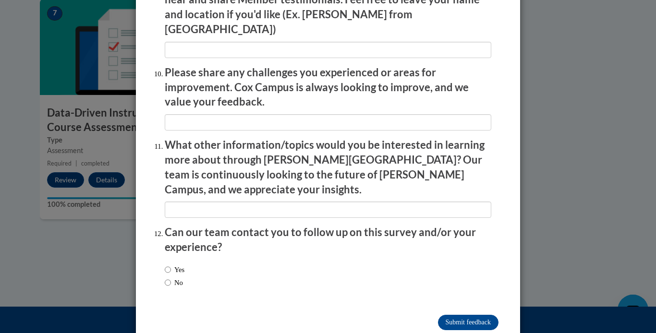
scroll to position [1662, 0]
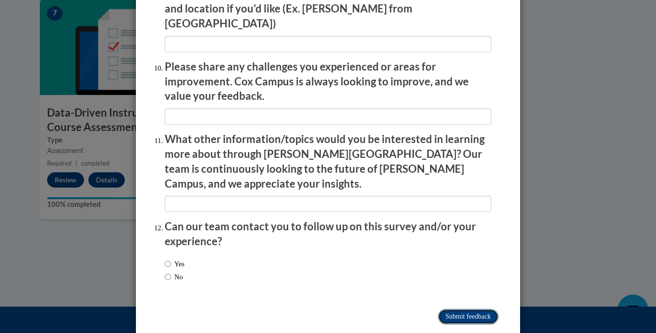
click at [460, 309] on input "Submit feedback" at bounding box center [468, 316] width 60 height 15
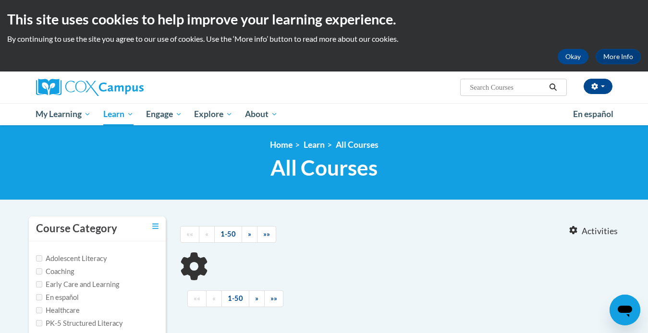
type input "free childcare training courses"
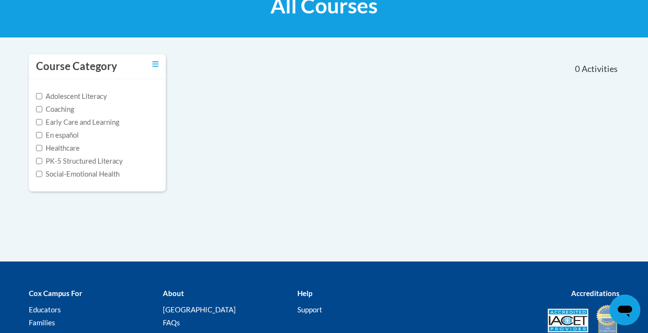
scroll to position [161, 0]
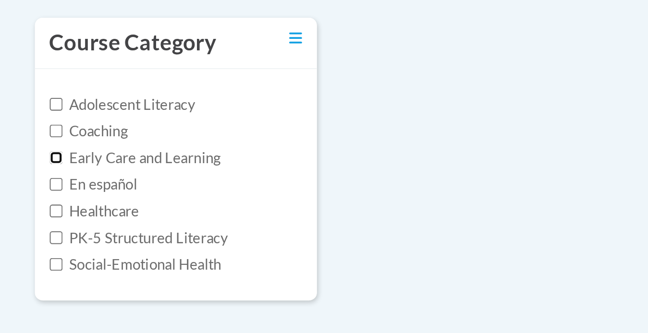
click at [39, 125] on input "Early Care and Learning" at bounding box center [39, 124] width 6 height 6
checkbox input "true"
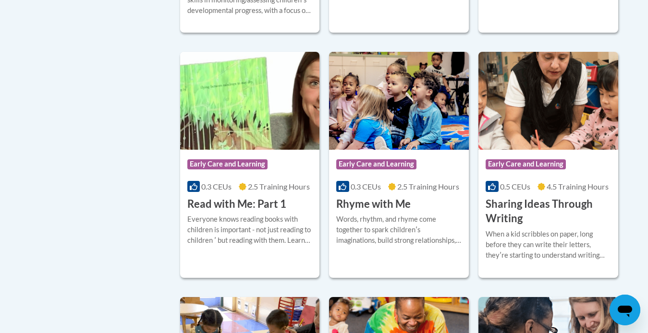
scroll to position [993, 0]
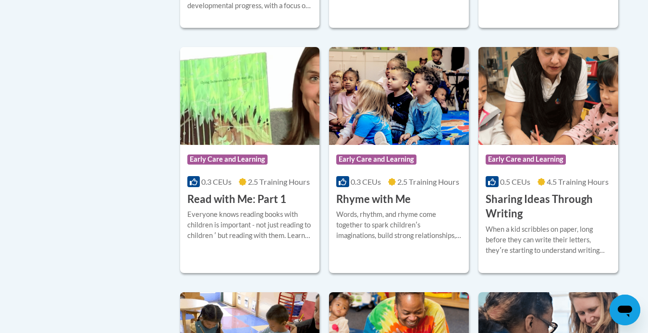
click at [529, 222] on h3 "Sharing Ideas Through Writing" at bounding box center [547, 207] width 125 height 30
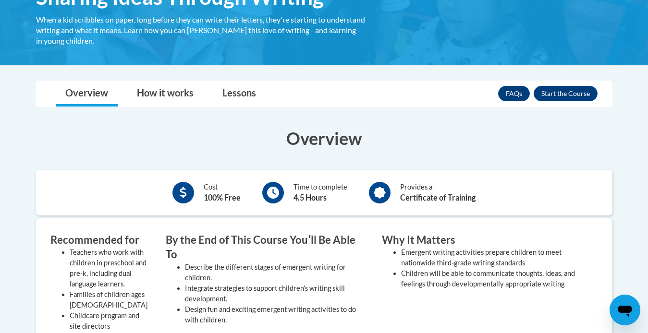
scroll to position [148, 0]
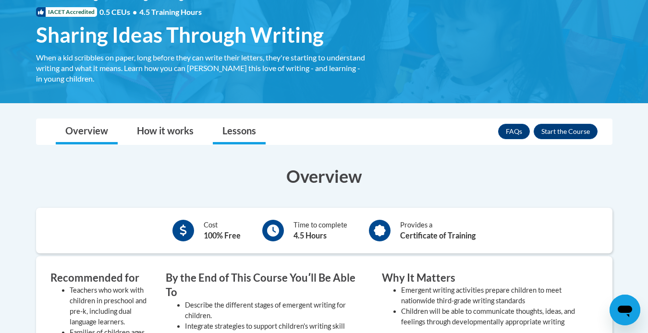
click at [248, 134] on link "Lessons" at bounding box center [239, 131] width 53 height 25
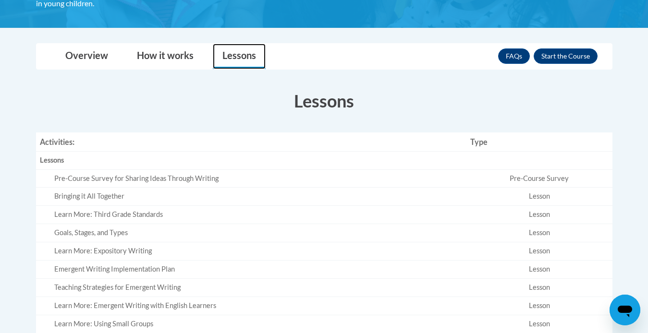
scroll to position [221, 0]
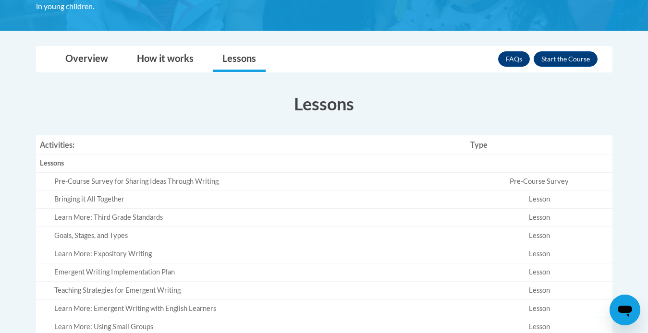
click at [70, 187] on td "Pre-Course Survey for Sharing Ideas Through Writing" at bounding box center [251, 181] width 431 height 18
click at [60, 177] on div "Pre-Course Survey for Sharing Ideas Through Writing" at bounding box center [258, 182] width 409 height 10
click at [184, 181] on div "Pre-Course Survey for Sharing Ideas Through Writing" at bounding box center [258, 182] width 409 height 10
click at [62, 181] on div "Pre-Course Survey for Sharing Ideas Through Writing" at bounding box center [258, 182] width 409 height 10
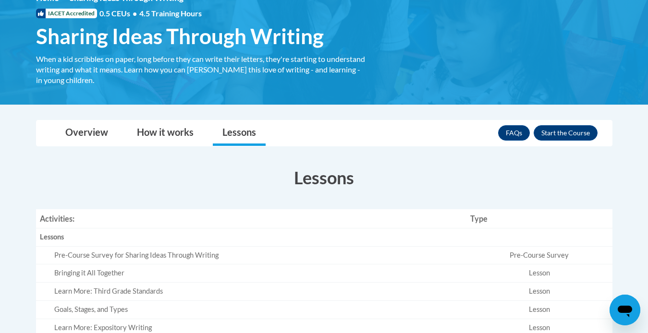
scroll to position [143, 0]
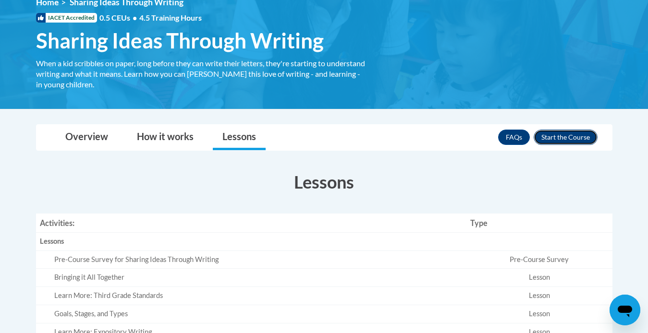
click at [566, 134] on button "Enroll" at bounding box center [565, 137] width 64 height 15
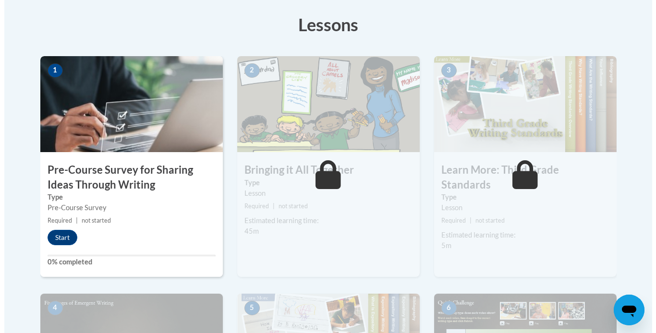
scroll to position [268, 0]
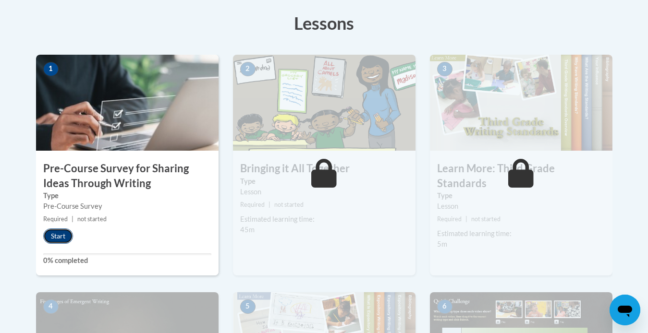
click at [56, 233] on button "Start" at bounding box center [58, 236] width 30 height 15
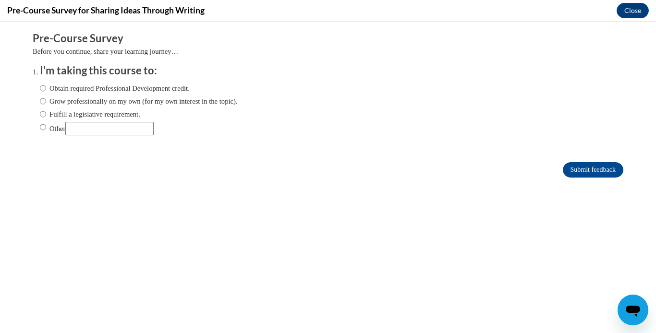
scroll to position [0, 0]
click at [127, 97] on label "Grow professionally on my own (for my own interest in the topic)." at bounding box center [139, 101] width 198 height 11
click at [46, 97] on input "Grow professionally on my own (for my own interest in the topic)." at bounding box center [43, 101] width 6 height 11
radio input "true"
click at [563, 165] on input "Submit feedback" at bounding box center [593, 169] width 60 height 15
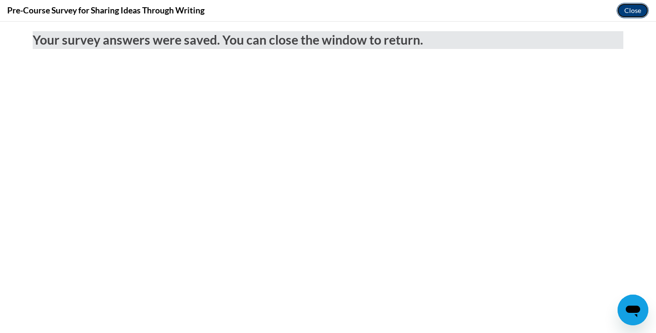
click at [630, 7] on button "Close" at bounding box center [632, 10] width 32 height 15
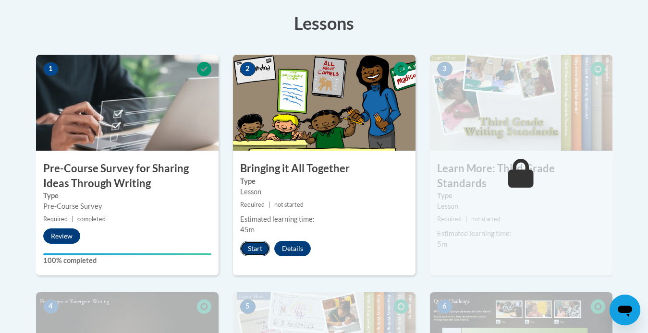
click at [250, 244] on button "Start" at bounding box center [255, 248] width 30 height 15
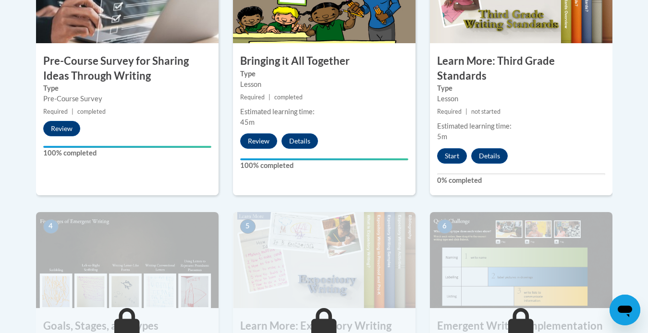
scroll to position [376, 0]
